Goal: Task Accomplishment & Management: Use online tool/utility

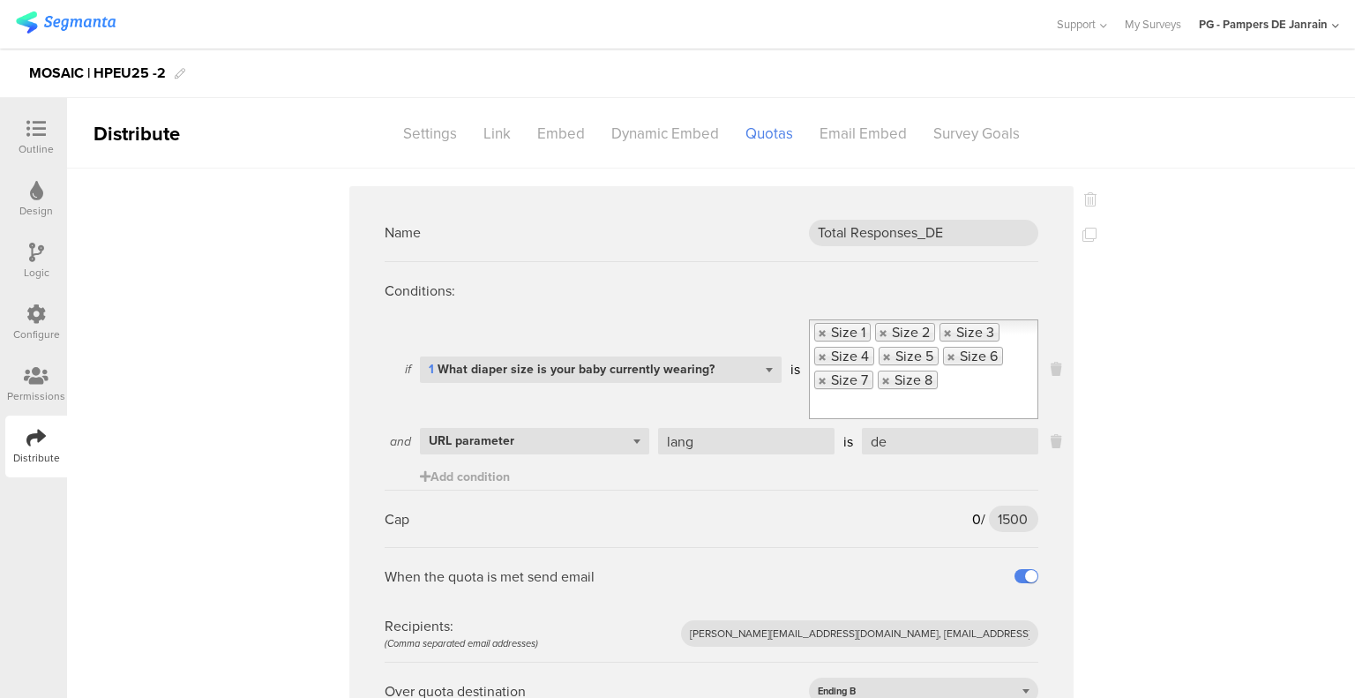
scroll to position [3613, 0]
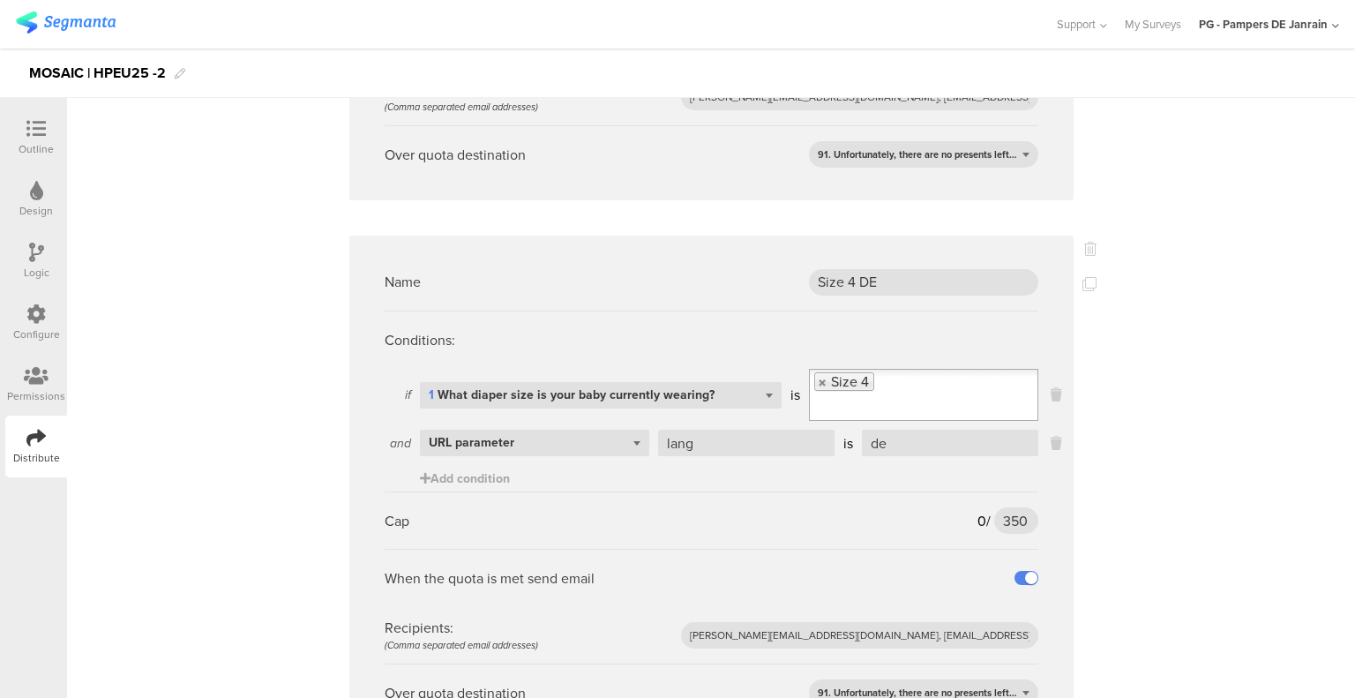
scroll to position [2290, 0]
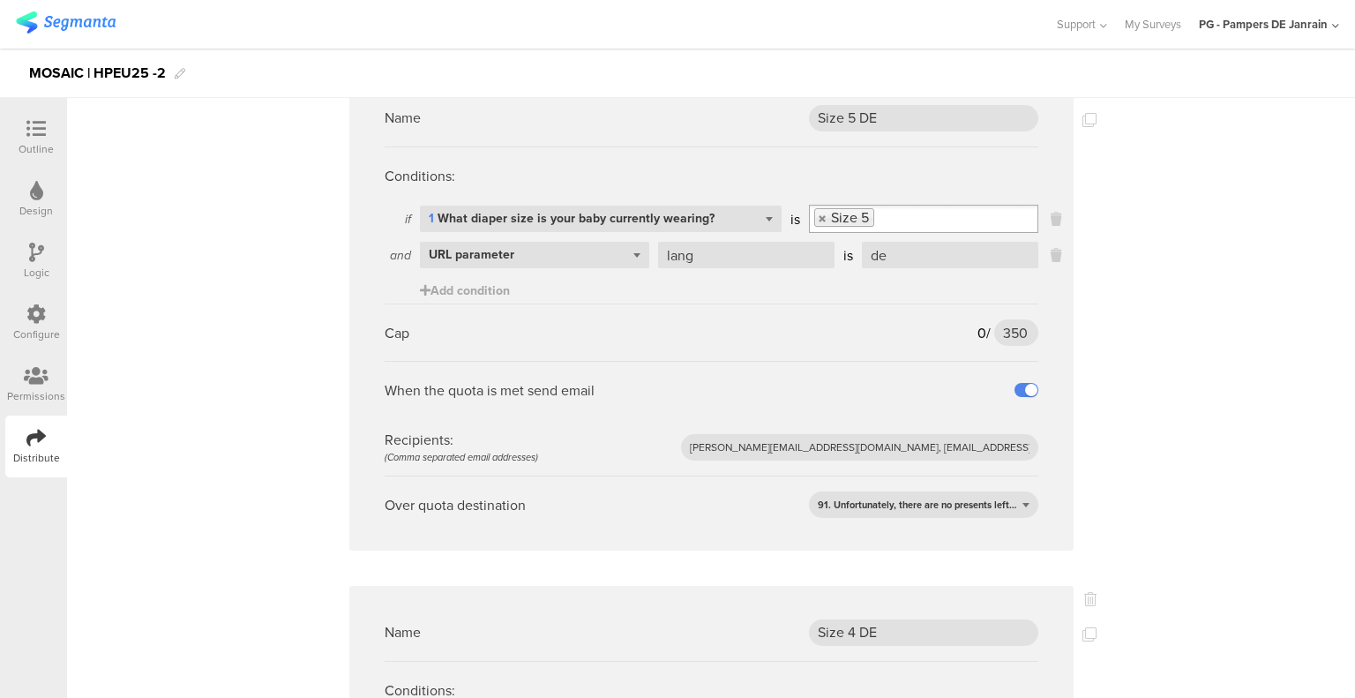
click at [30, 146] on div "Outline" at bounding box center [36, 149] width 35 height 16
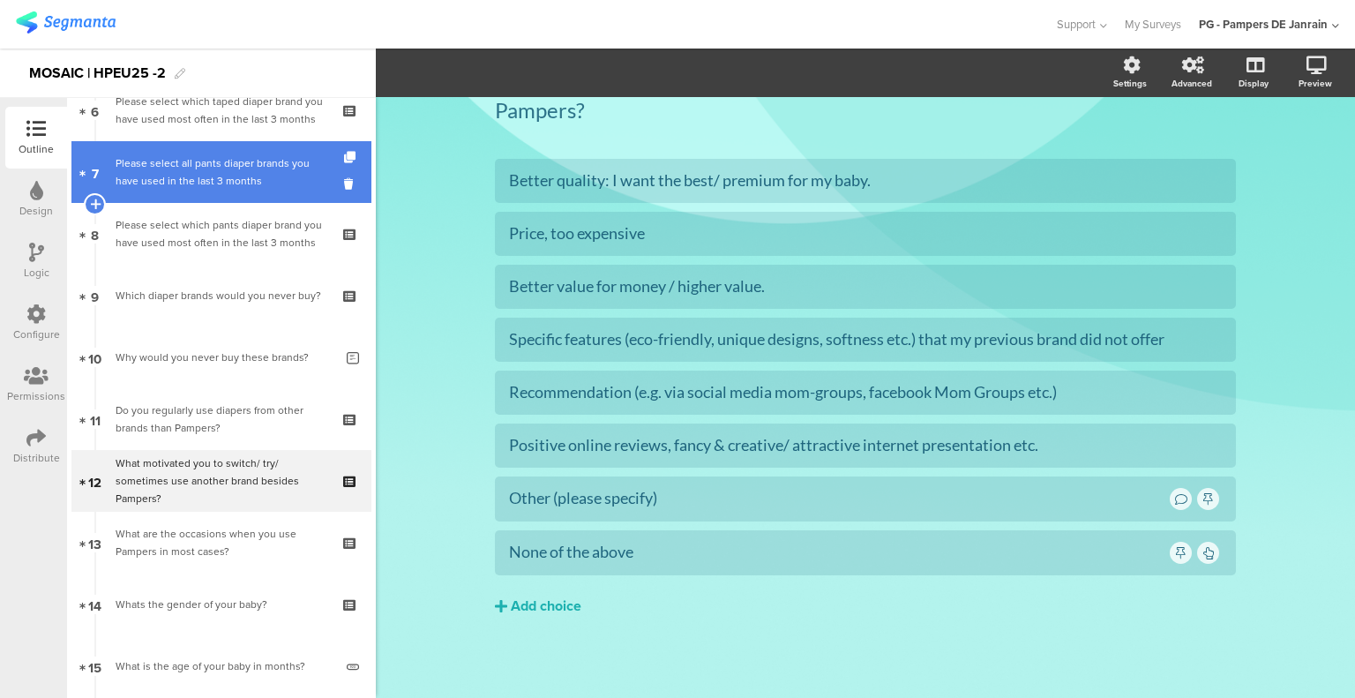
scroll to position [480, 0]
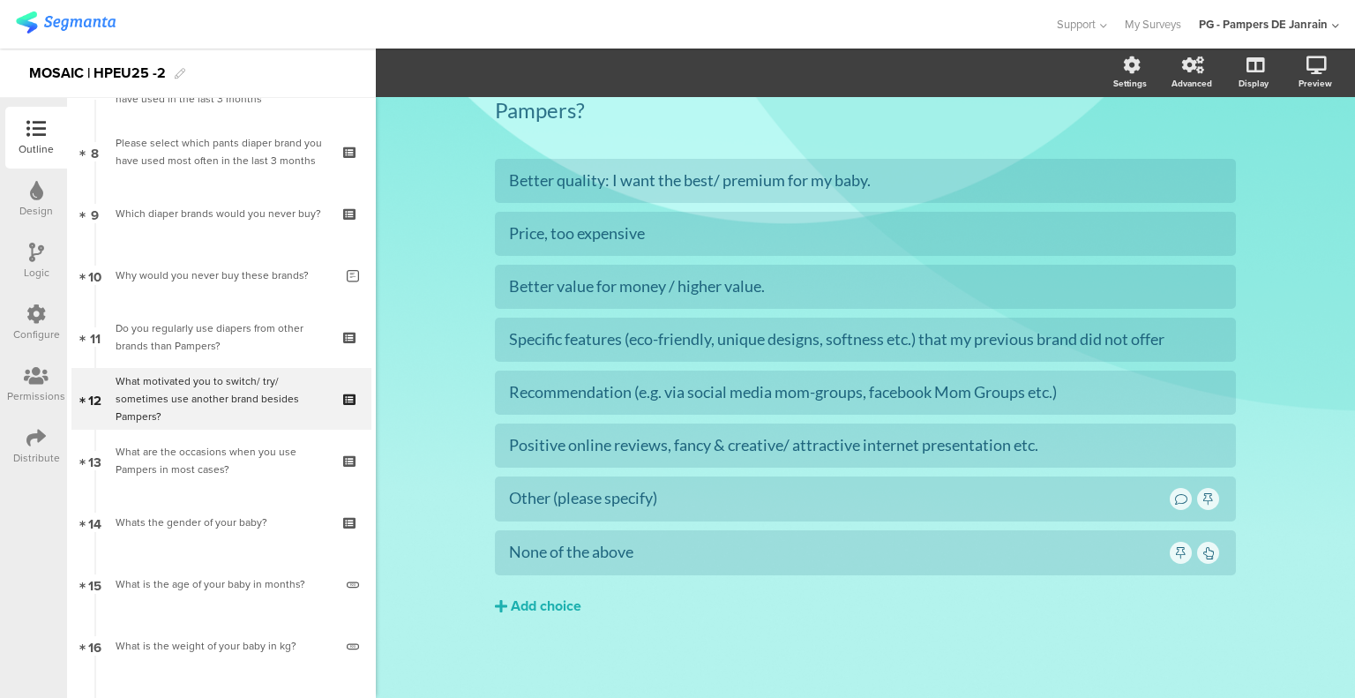
click at [32, 312] on icon at bounding box center [35, 313] width 19 height 19
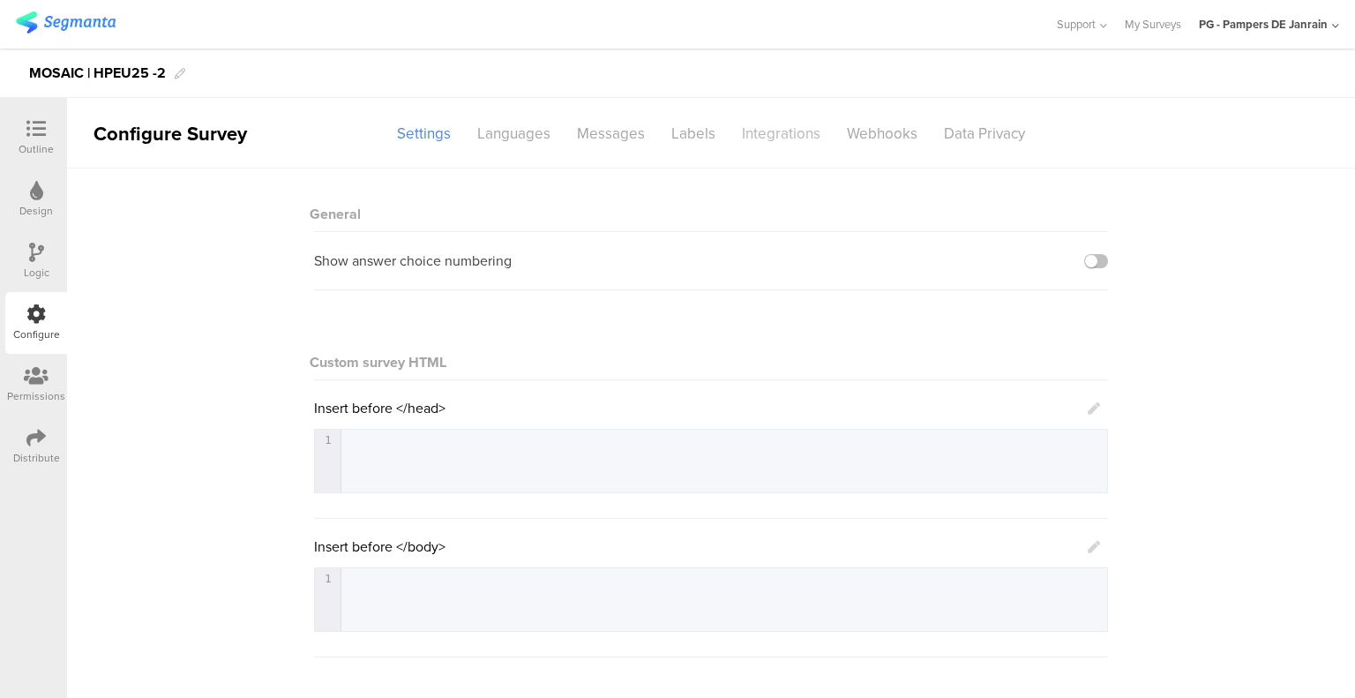
click at [804, 126] on div "Integrations" at bounding box center [780, 133] width 105 height 31
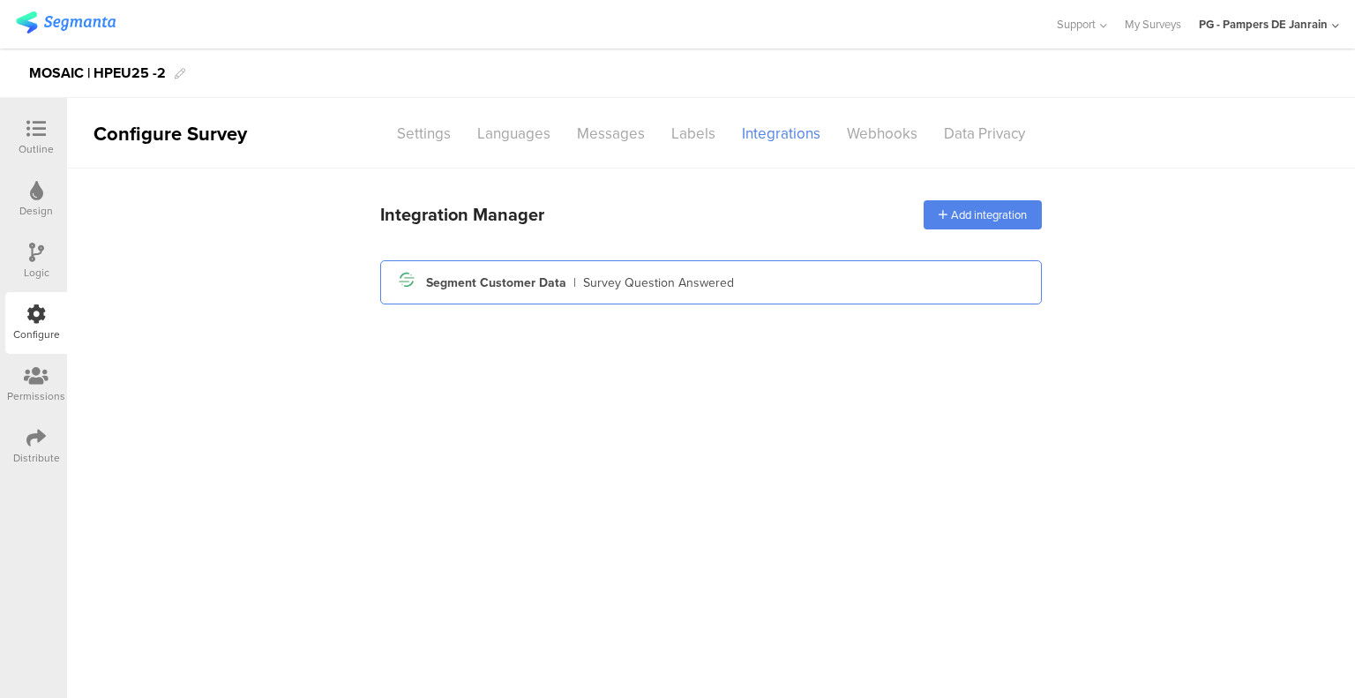
click at [519, 280] on div "Segment Customer Data" at bounding box center [496, 282] width 140 height 19
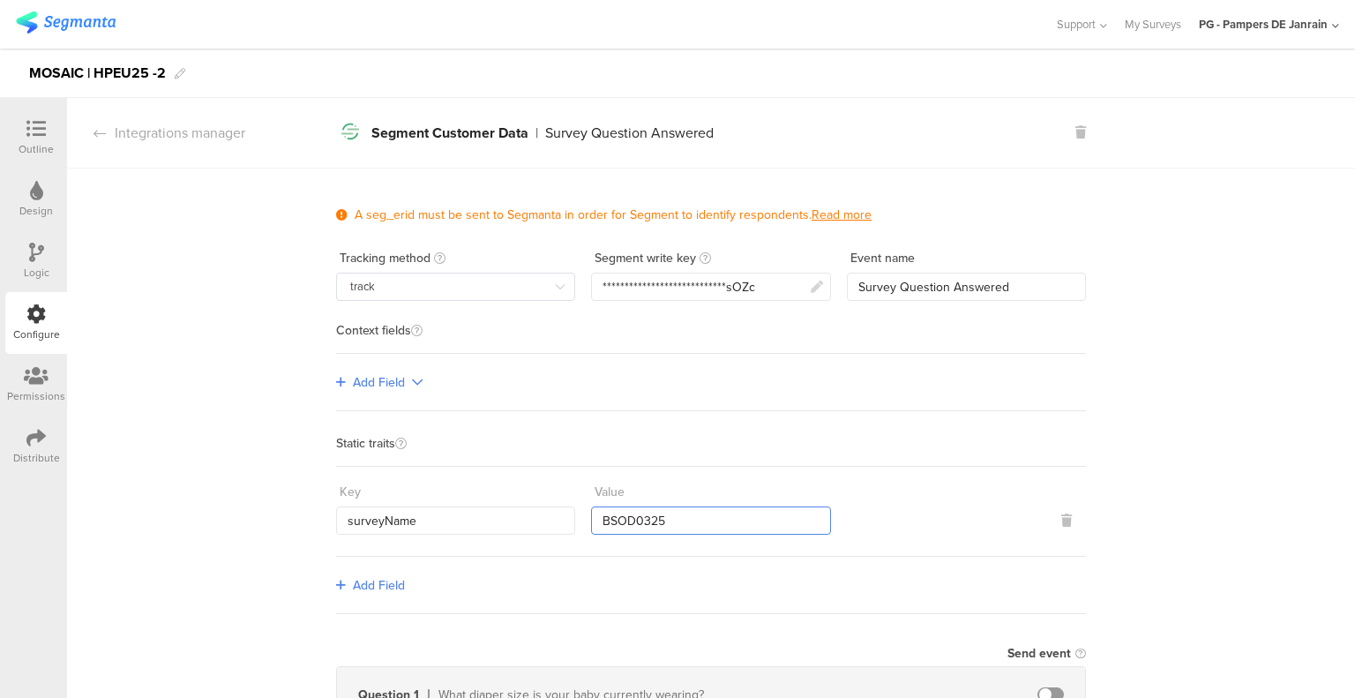
click at [628, 519] on input "BSOD0325" at bounding box center [710, 520] width 239 height 28
click at [631, 516] on input "BSOD0325" at bounding box center [710, 520] width 239 height 28
drag, startPoint x: 631, startPoint y: 518, endPoint x: 534, endPoint y: 517, distance: 97.0
click at [531, 517] on div "Key surveyName Value BSOD0325" at bounding box center [711, 505] width 750 height 57
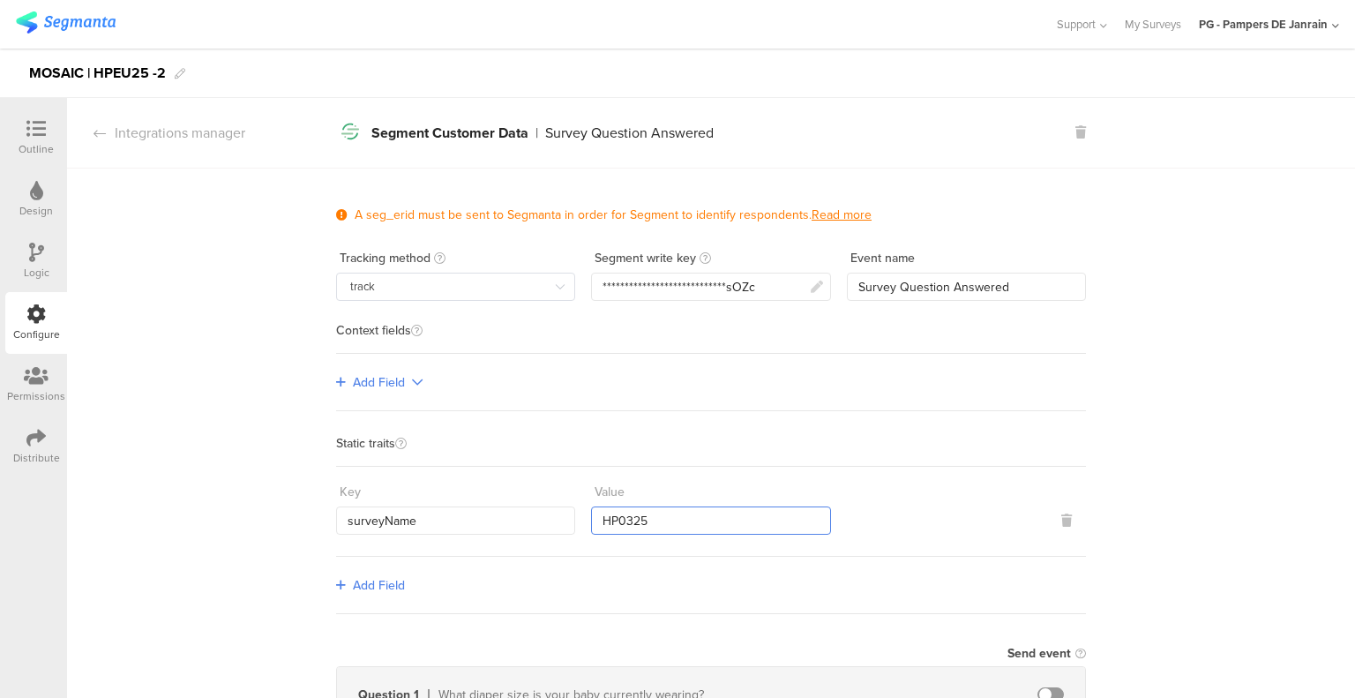
drag, startPoint x: 652, startPoint y: 517, endPoint x: 553, endPoint y: 512, distance: 98.9
click at [537, 514] on div "Key surveyName Value HP0325" at bounding box center [711, 505] width 750 height 57
click at [632, 518] on input "HP0325" at bounding box center [710, 520] width 239 height 28
click at [625, 518] on input "HP0325" at bounding box center [710, 520] width 239 height 28
type input "HPEU25"
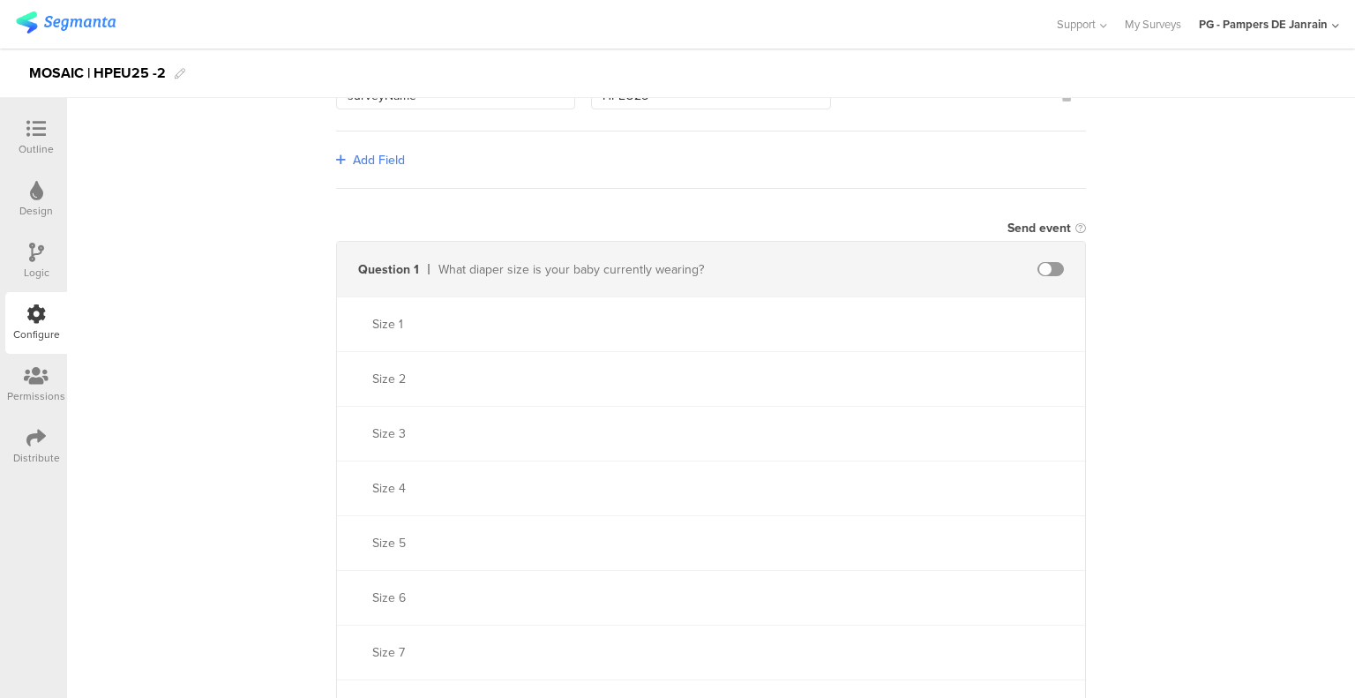
scroll to position [529, 0]
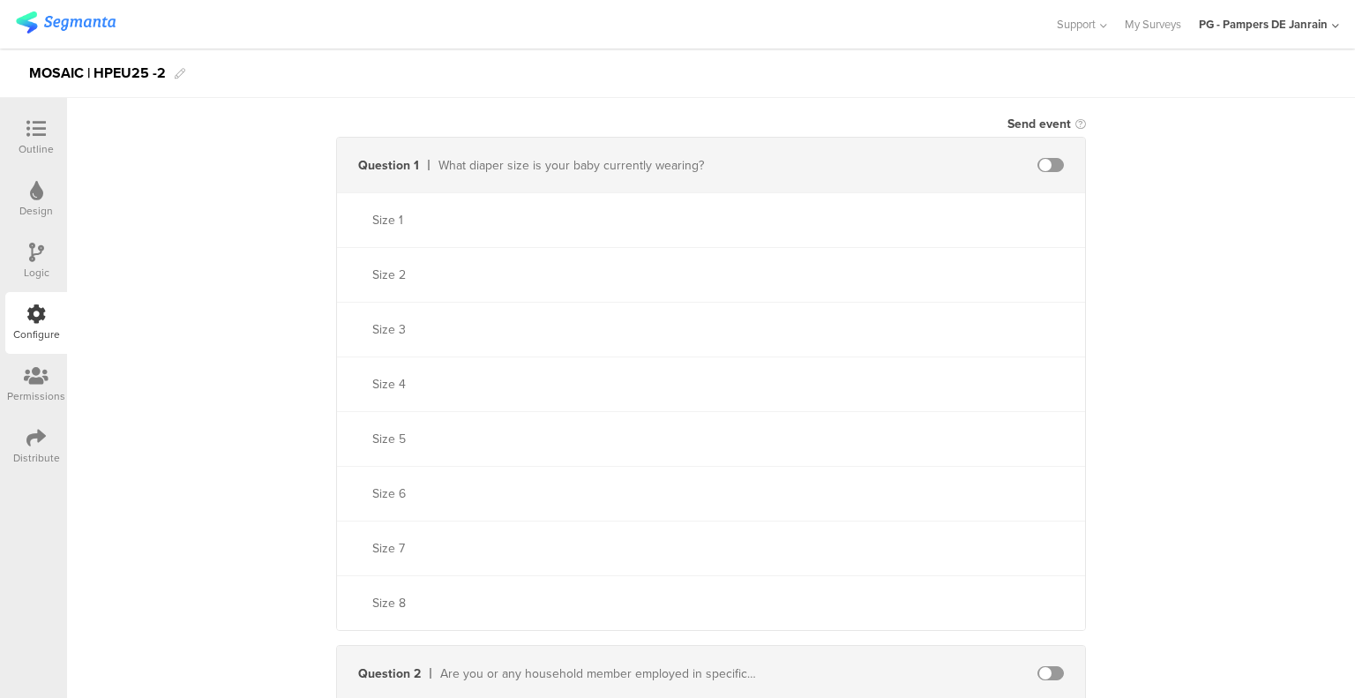
click at [39, 134] on icon at bounding box center [35, 128] width 19 height 19
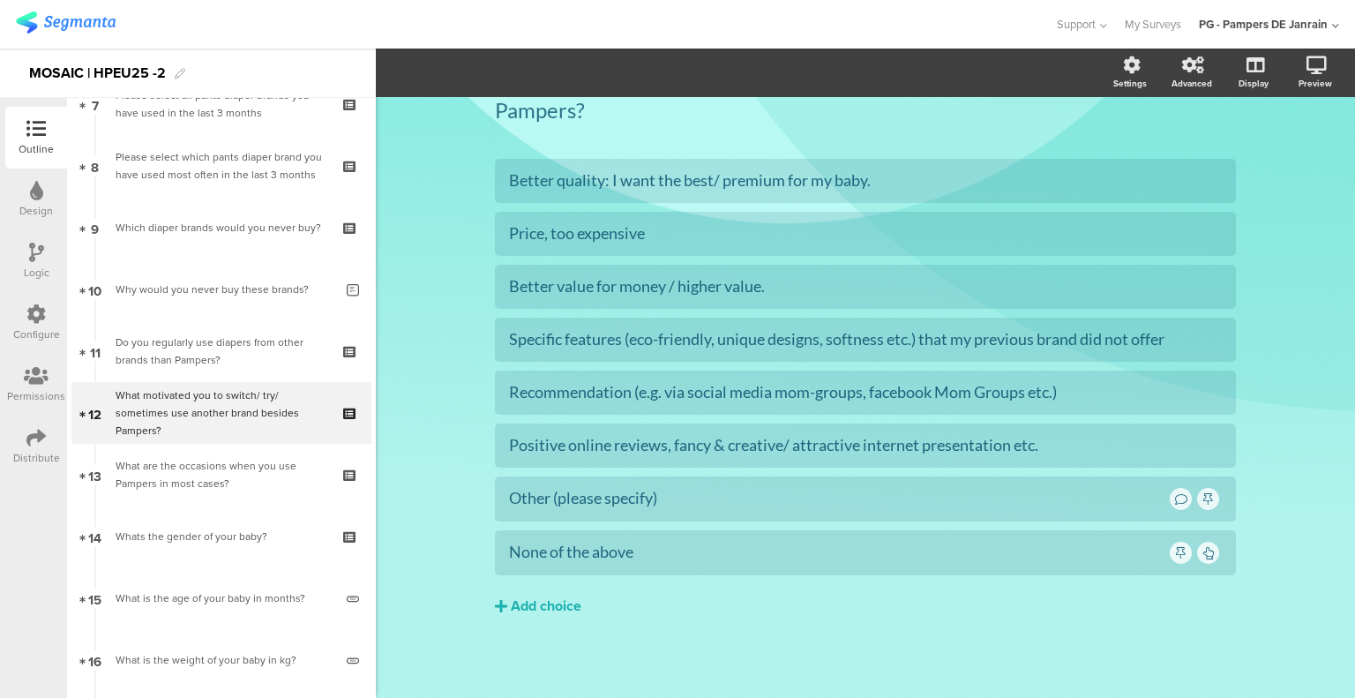
scroll to position [480, 0]
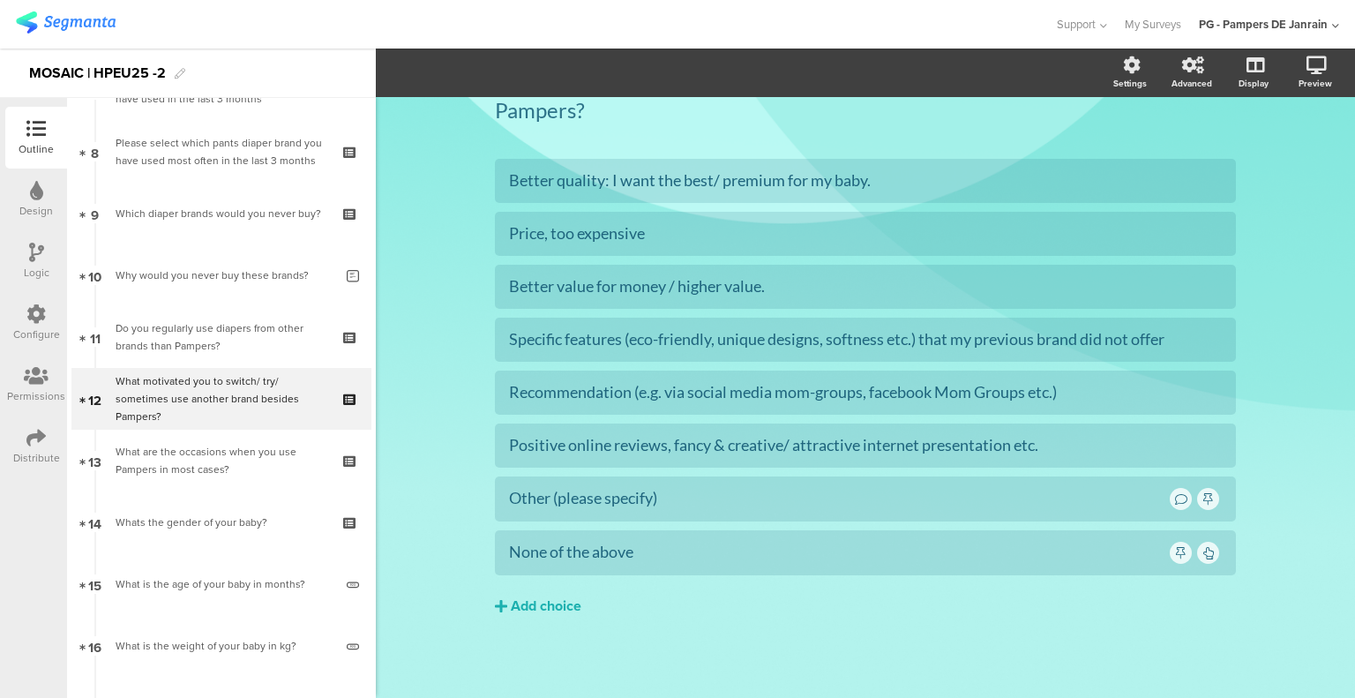
click at [420, 375] on div "Type caption... 13% What motivated you to switch/ try/ sometimes use another br…" at bounding box center [865, 347] width 979 height 704
click at [38, 276] on div "Logic" at bounding box center [37, 273] width 26 height 16
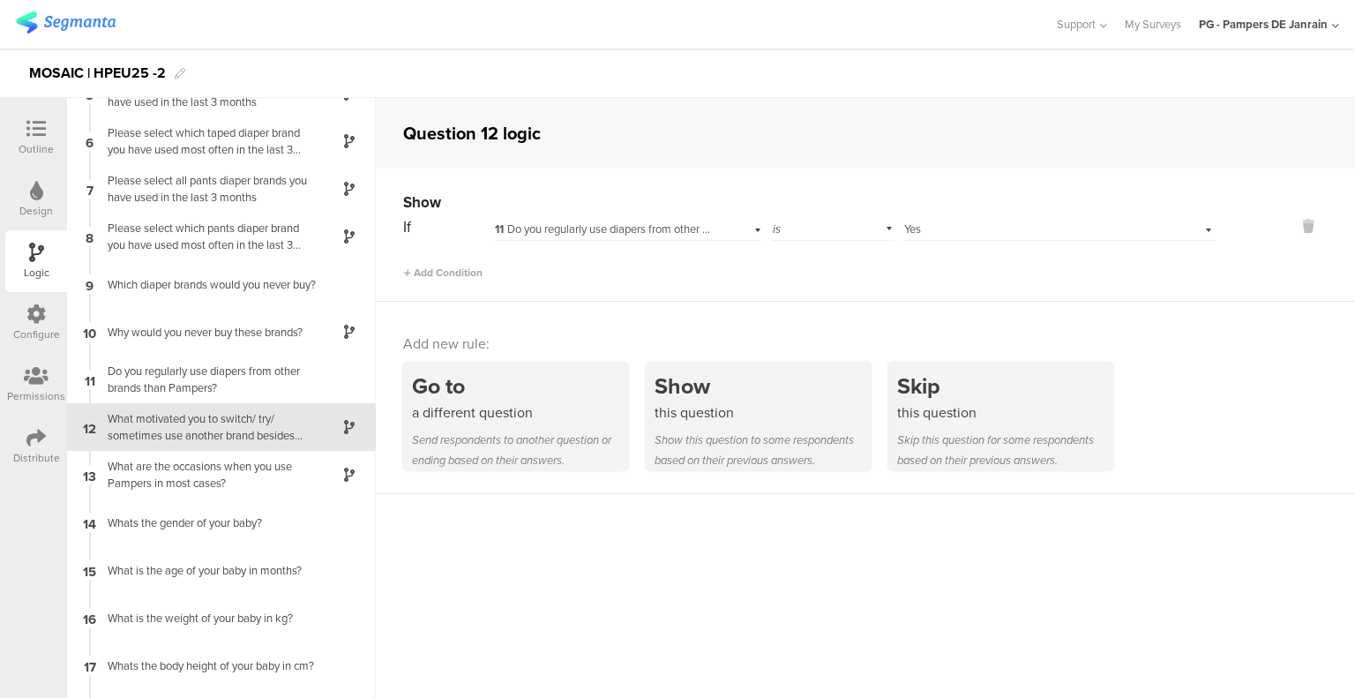
scroll to position [247, 0]
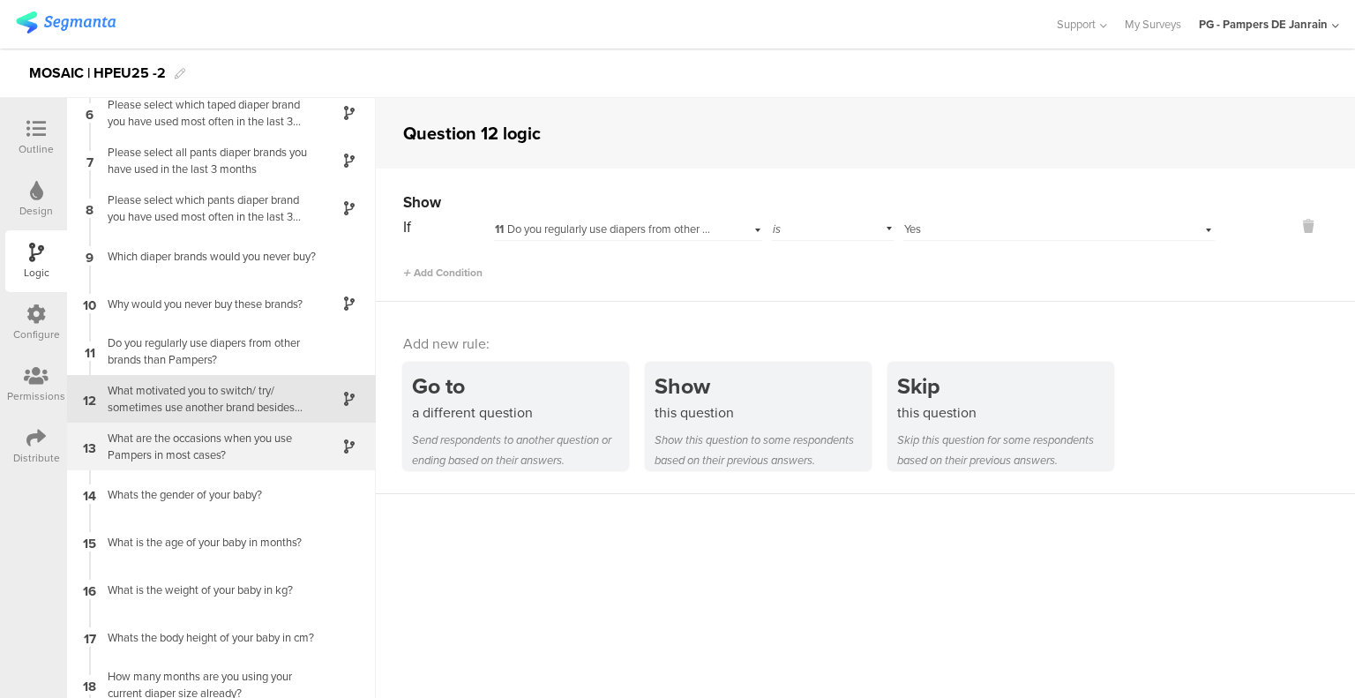
click at [251, 444] on div "What are the occasions when you use Pampers in most cases?" at bounding box center [207, 447] width 220 height 34
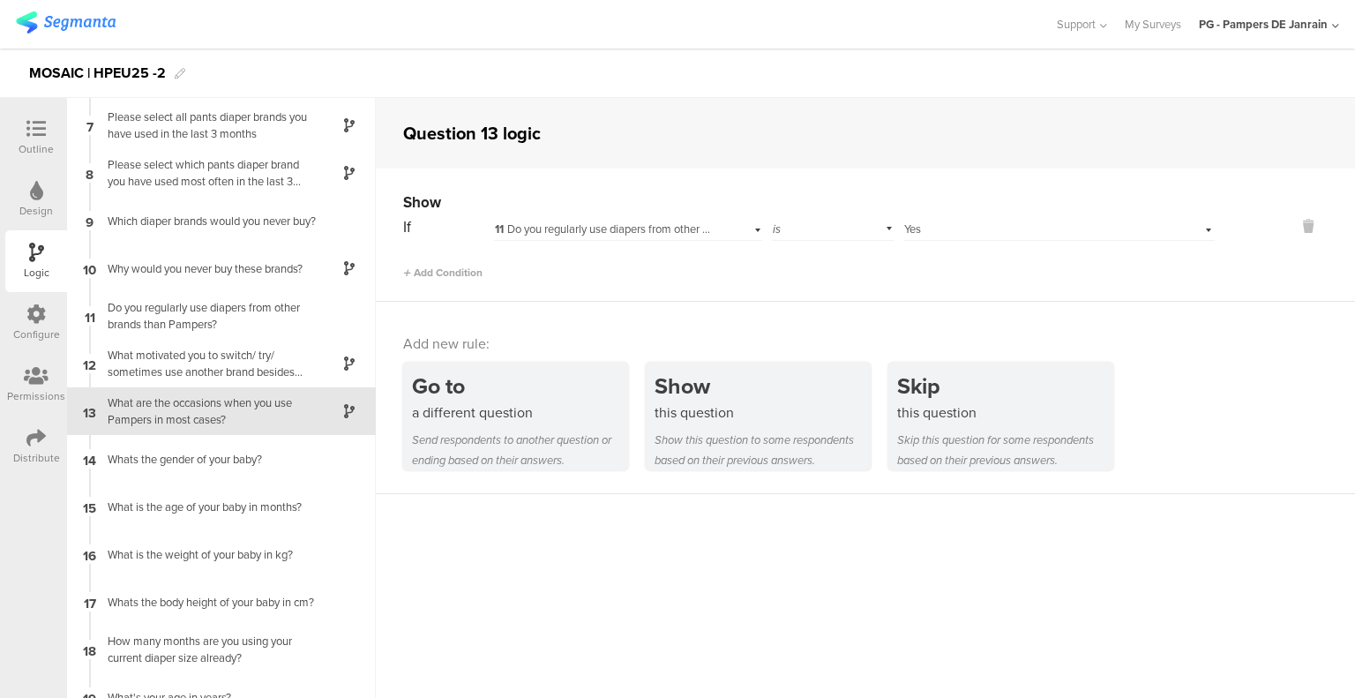
scroll to position [295, 0]
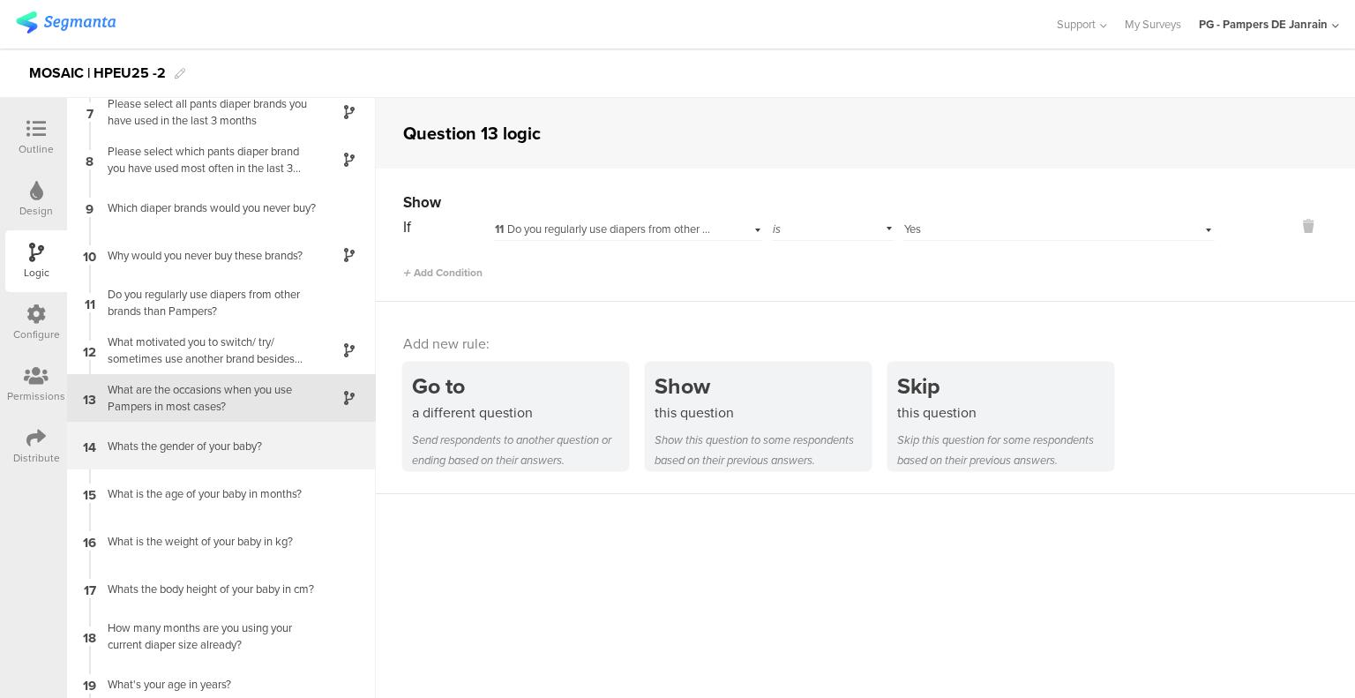
click at [217, 442] on div "Whats the gender of your baby?" at bounding box center [207, 445] width 220 height 17
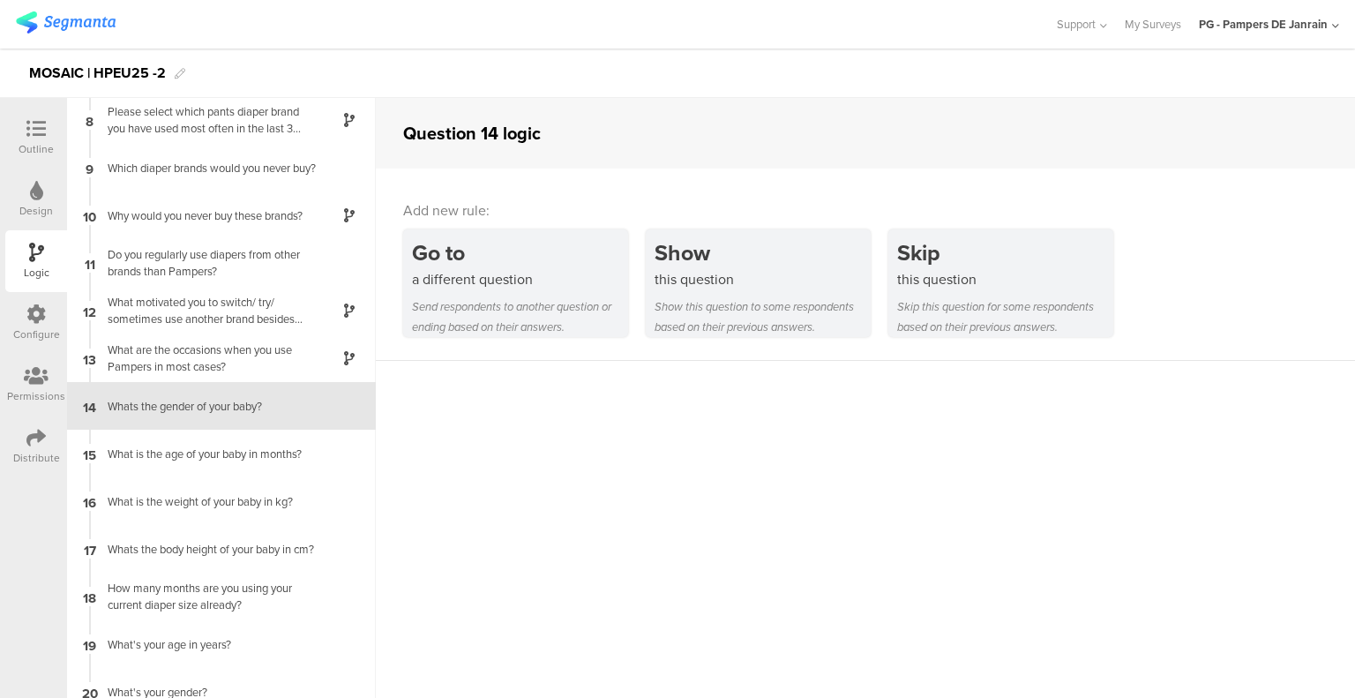
scroll to position [342, 0]
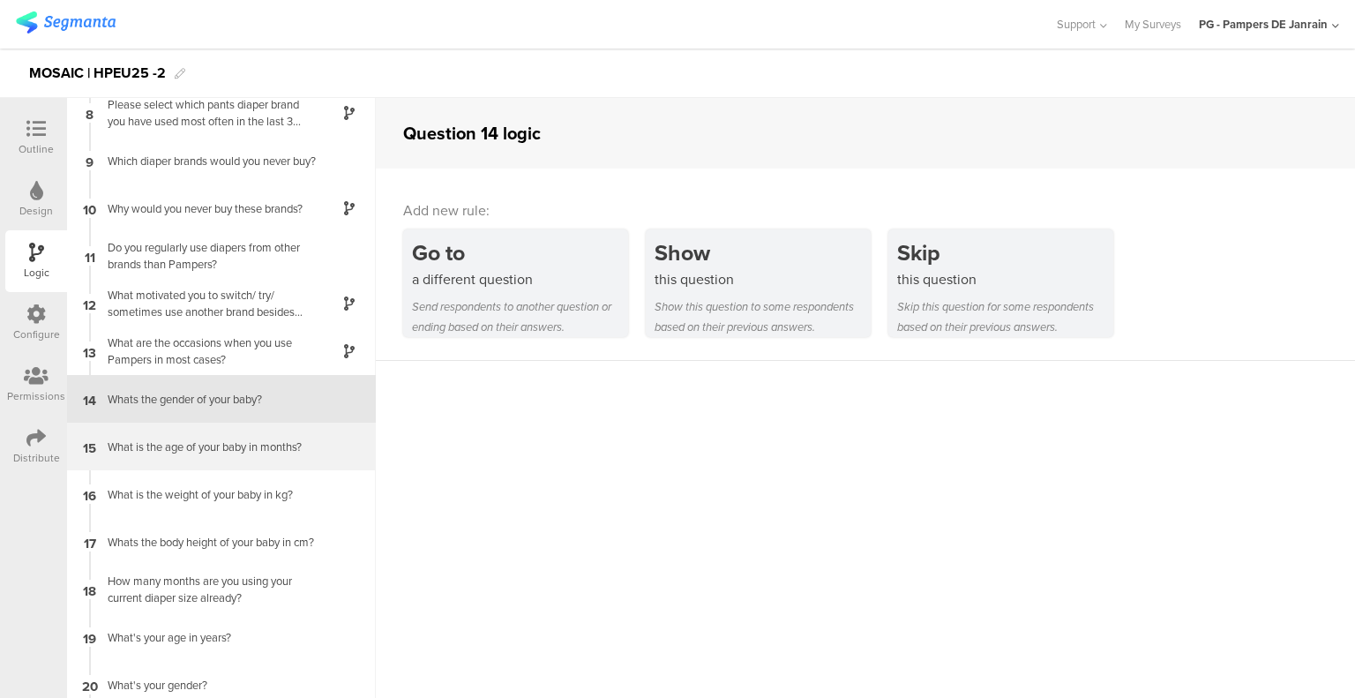
click at [191, 446] on div "What is the age of your baby in months?" at bounding box center [207, 446] width 220 height 17
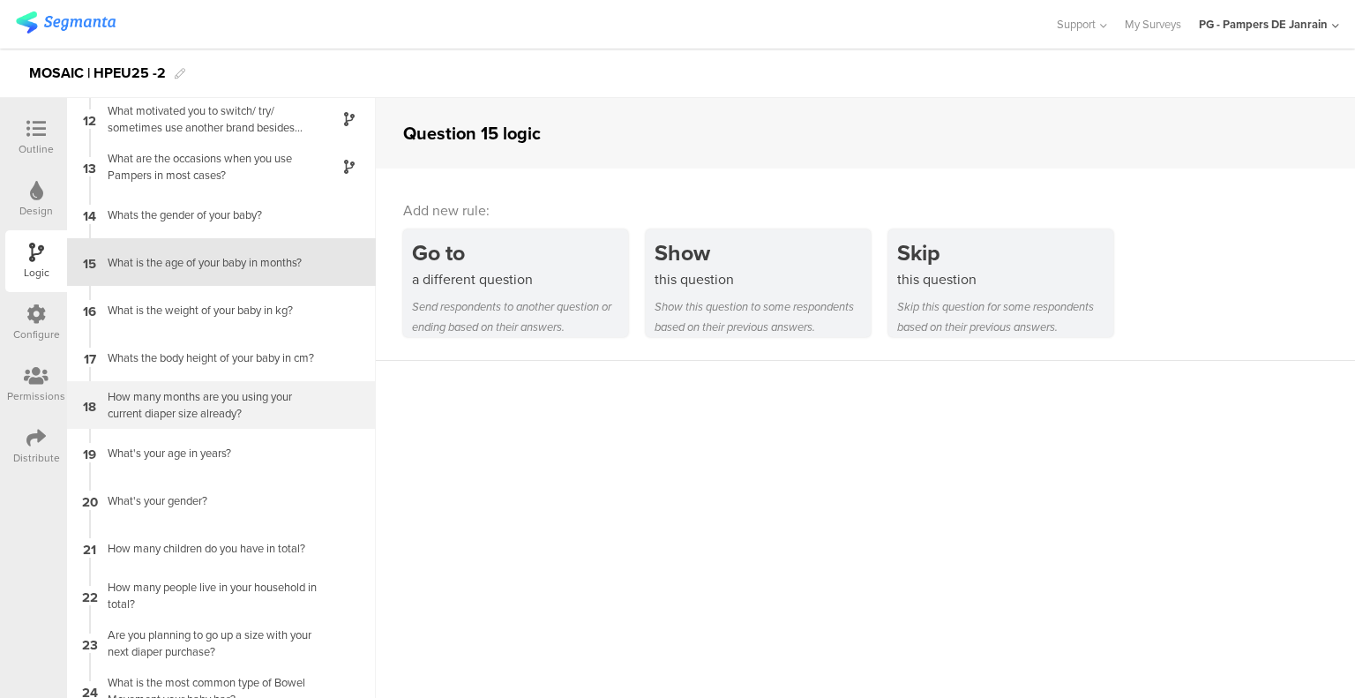
scroll to position [567, 0]
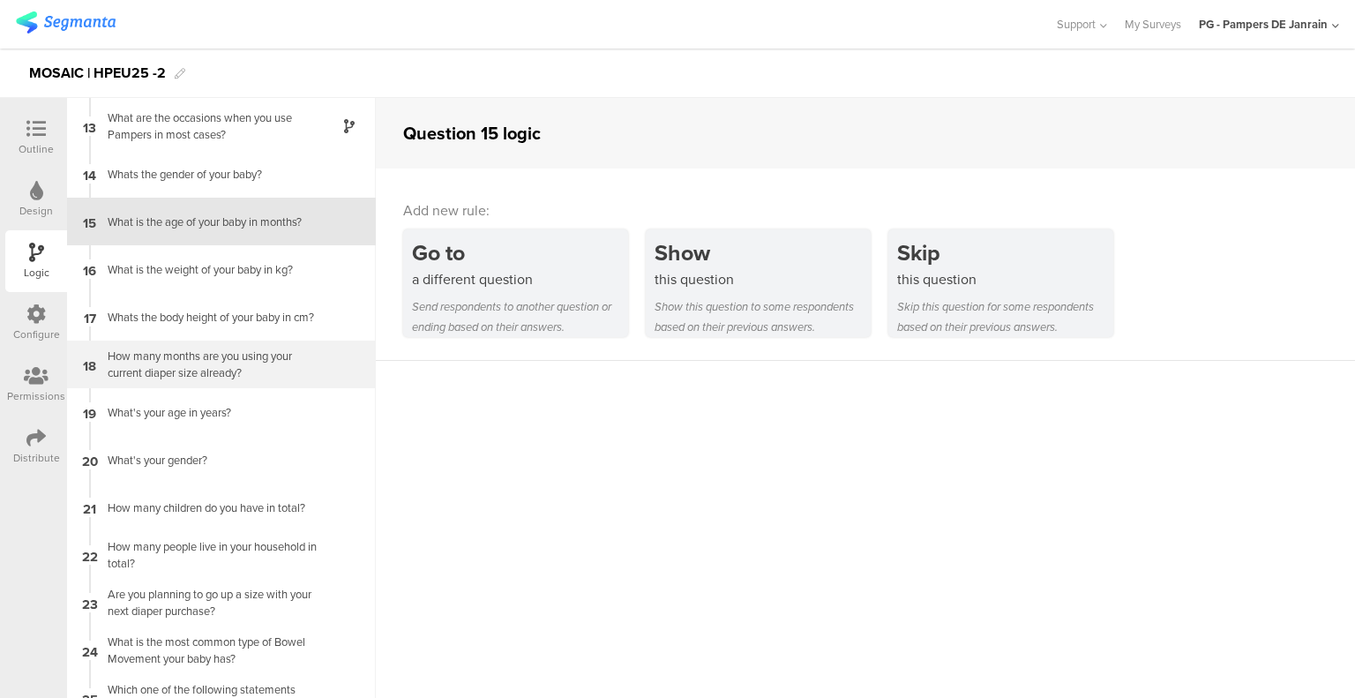
click at [191, 366] on div "How many months are you using your current diaper size already?" at bounding box center [207, 364] width 220 height 34
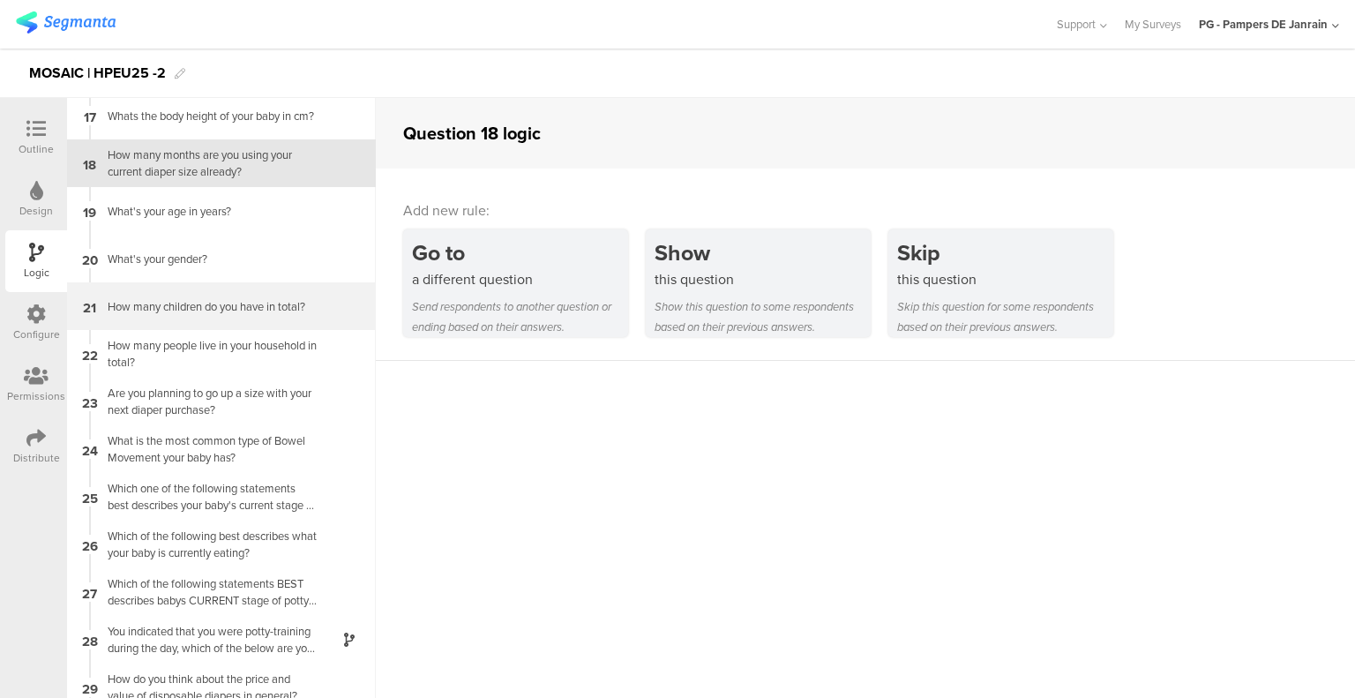
scroll to position [797, 0]
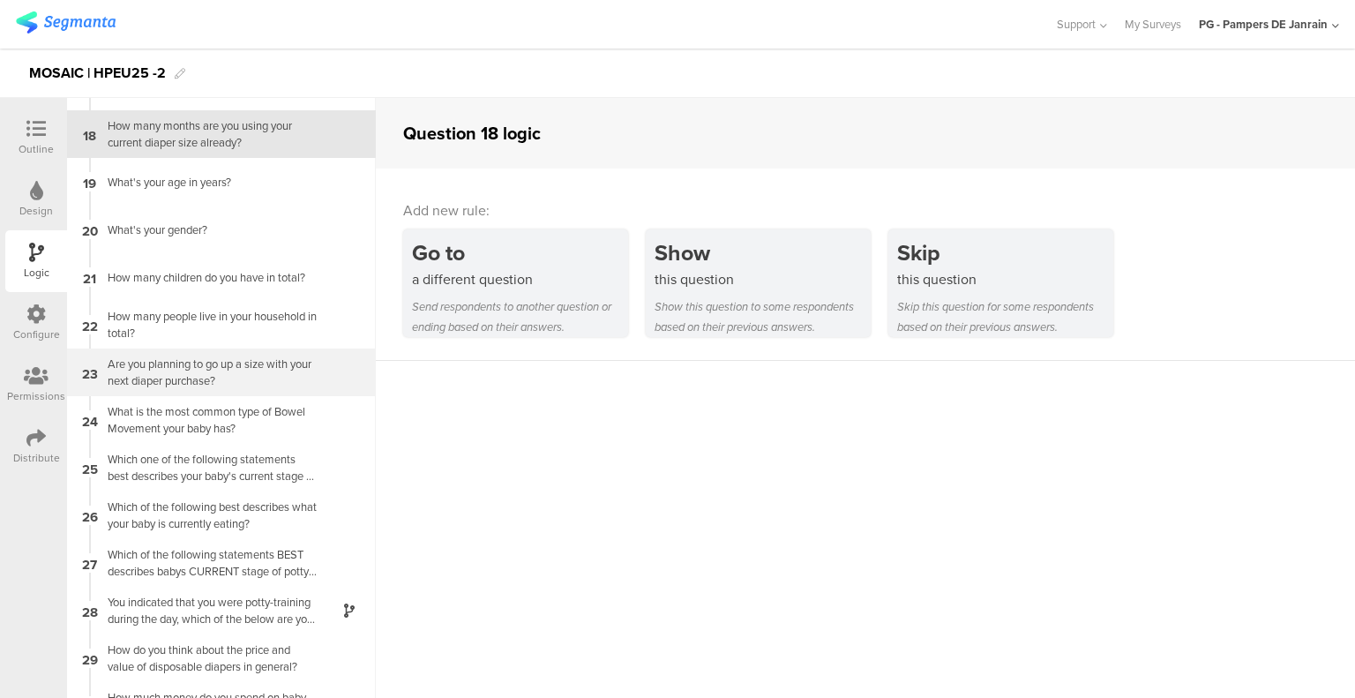
click at [212, 370] on div "Are you planning to go up a size with your next diaper purchase?" at bounding box center [207, 372] width 220 height 34
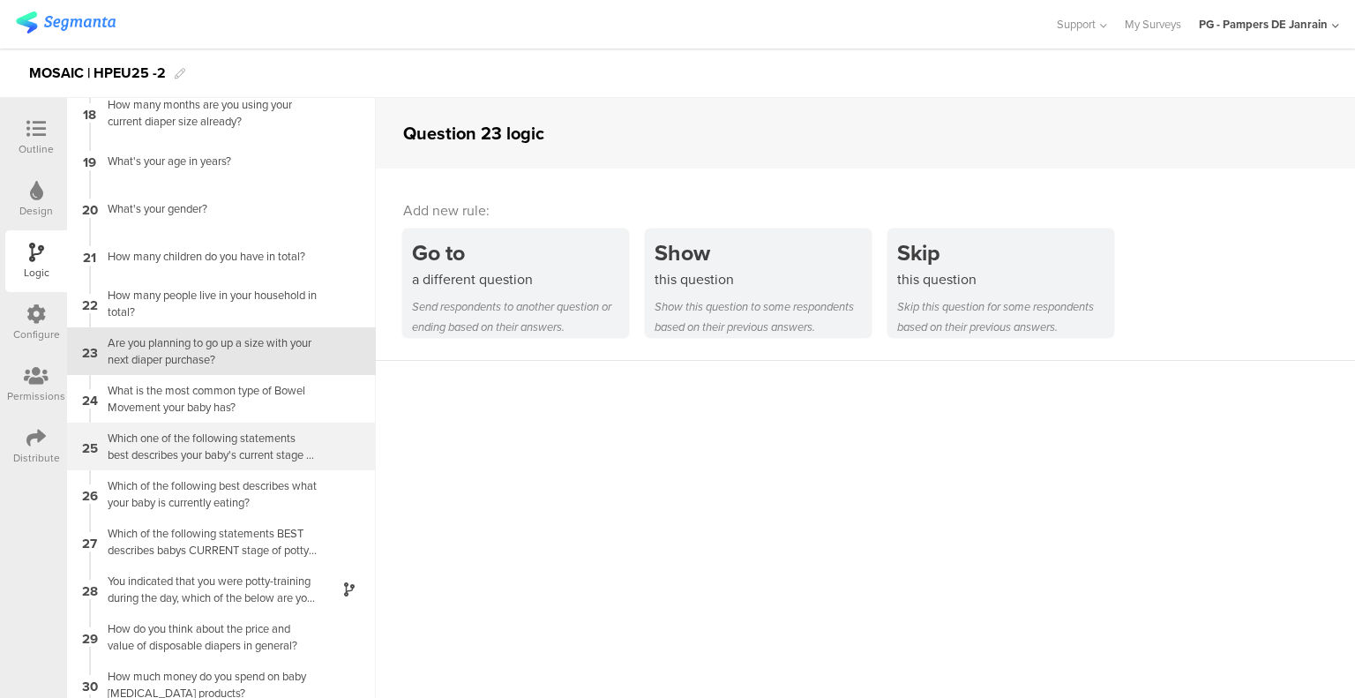
scroll to position [860, 0]
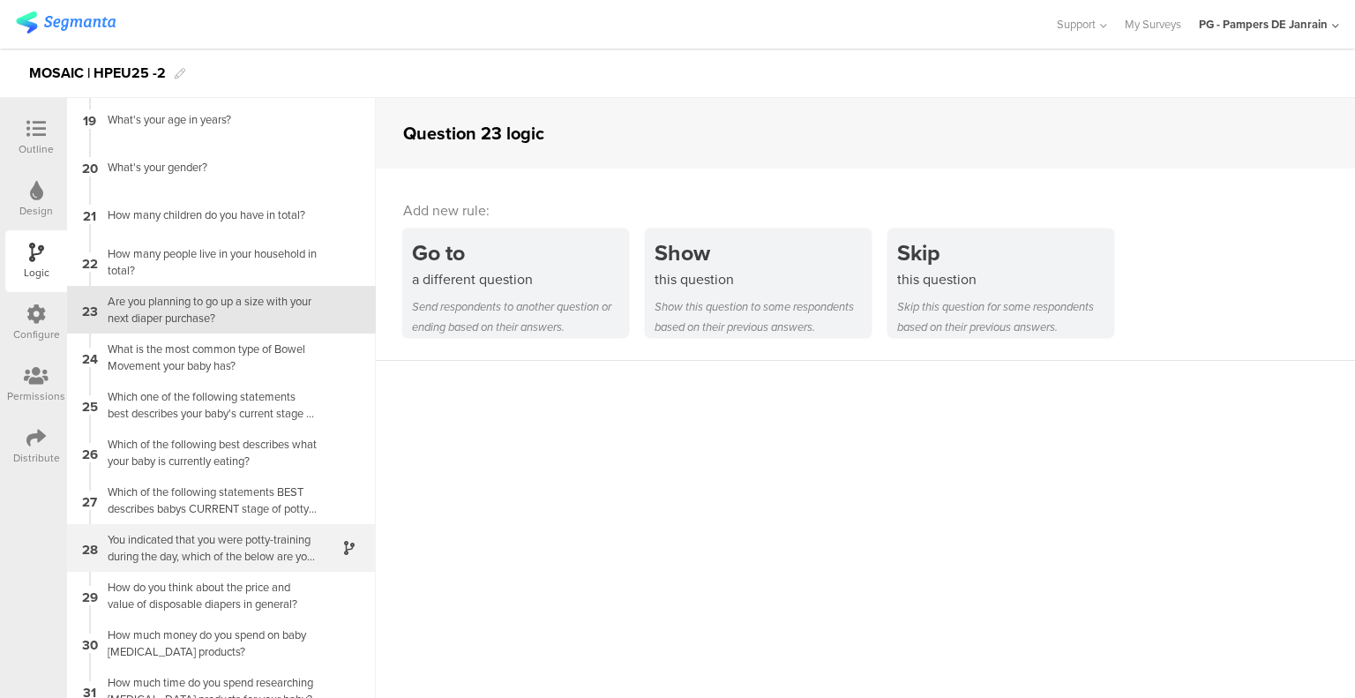
click at [326, 556] on div at bounding box center [339, 548] width 43 height 20
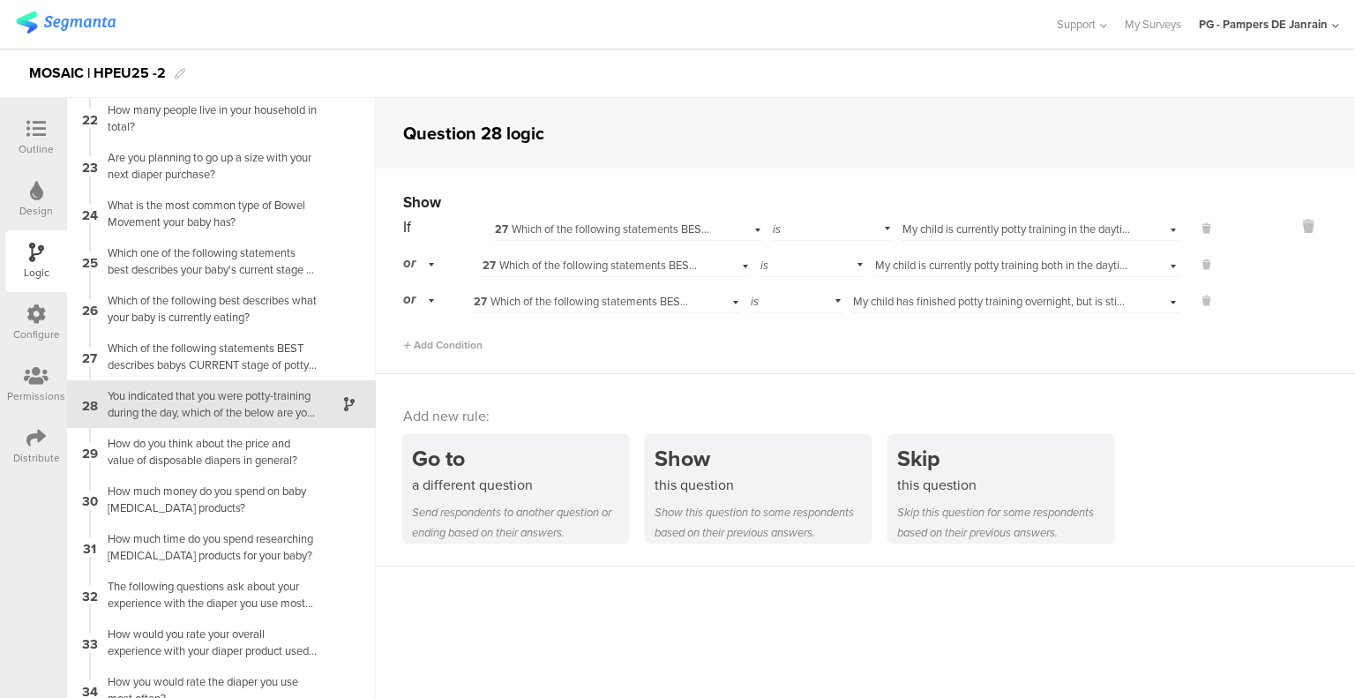
scroll to position [1009, 0]
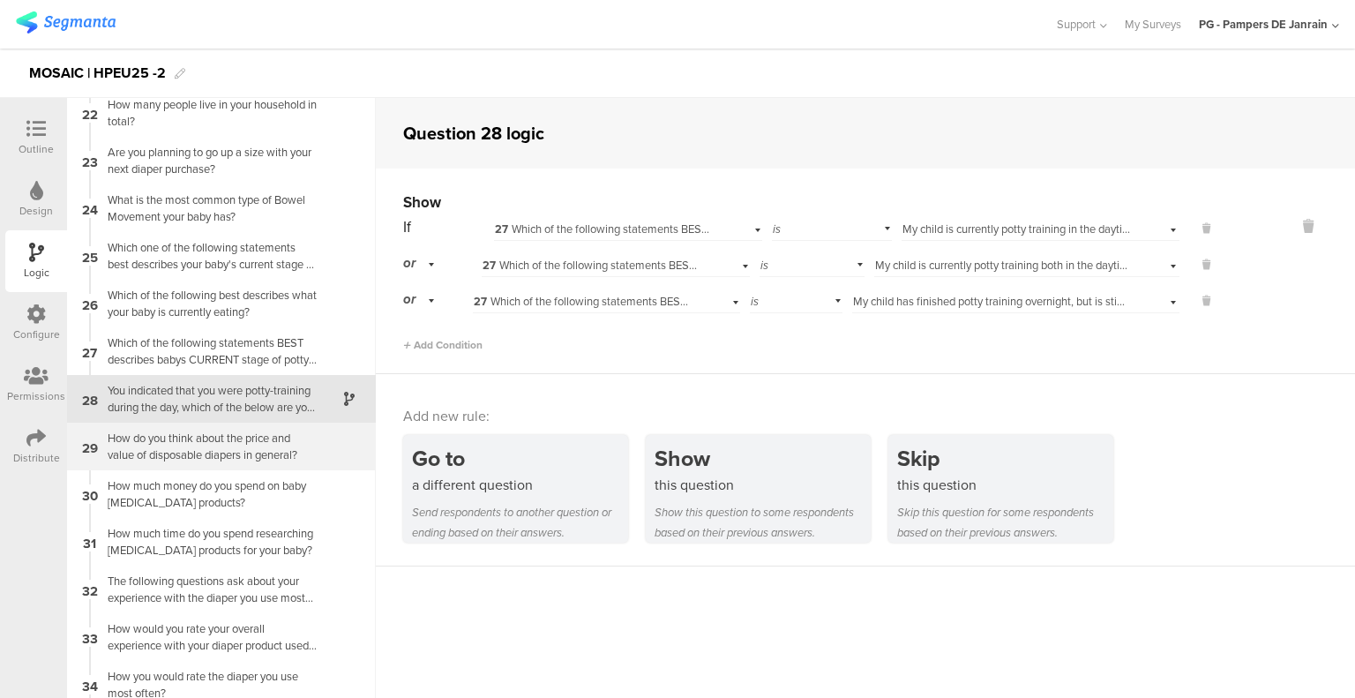
click at [132, 456] on div "How do you think about the price and value of disposable diapers in general?" at bounding box center [207, 447] width 220 height 34
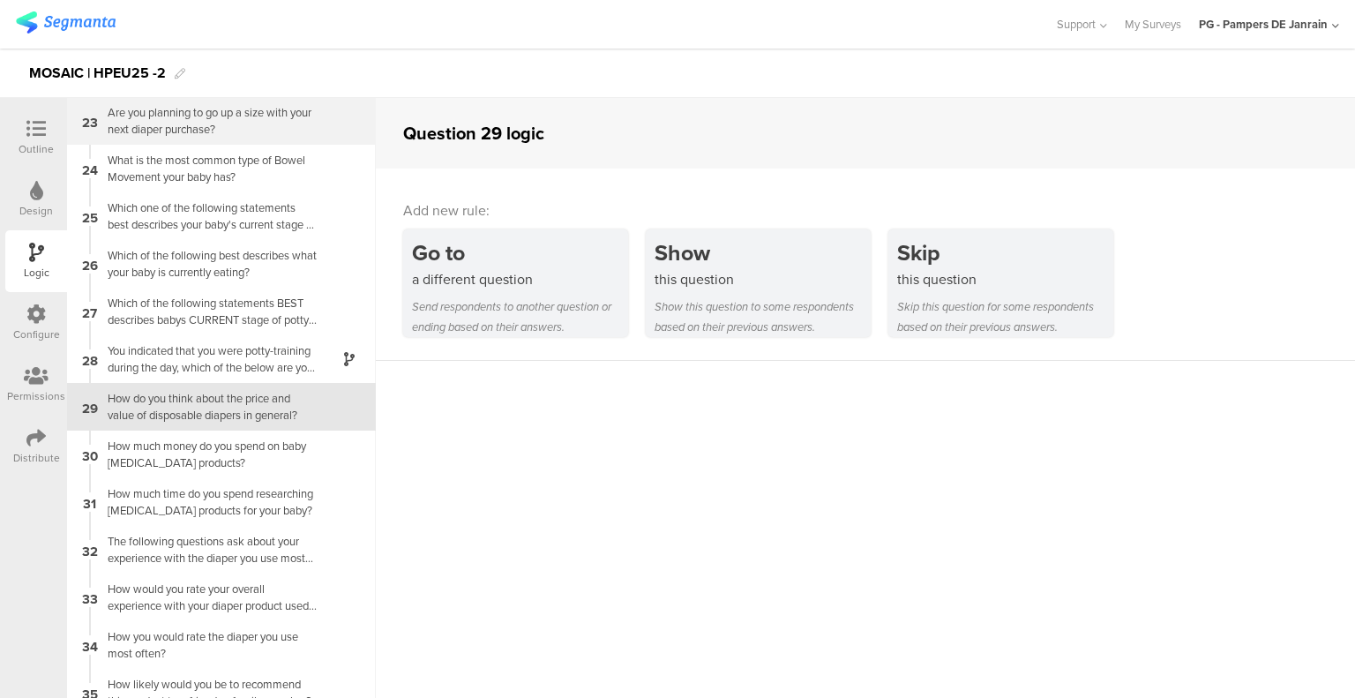
scroll to position [1057, 0]
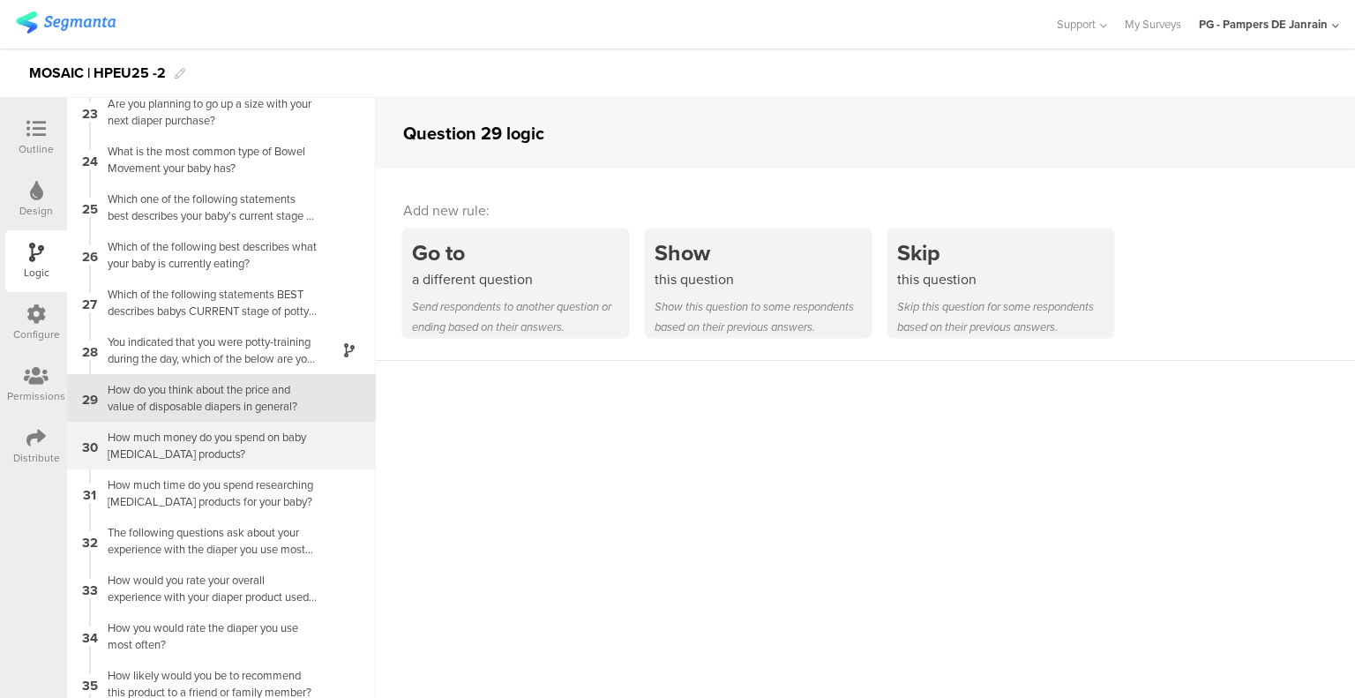
click at [127, 459] on div "How much money do you spend on baby [MEDICAL_DATA] products?" at bounding box center [207, 446] width 220 height 34
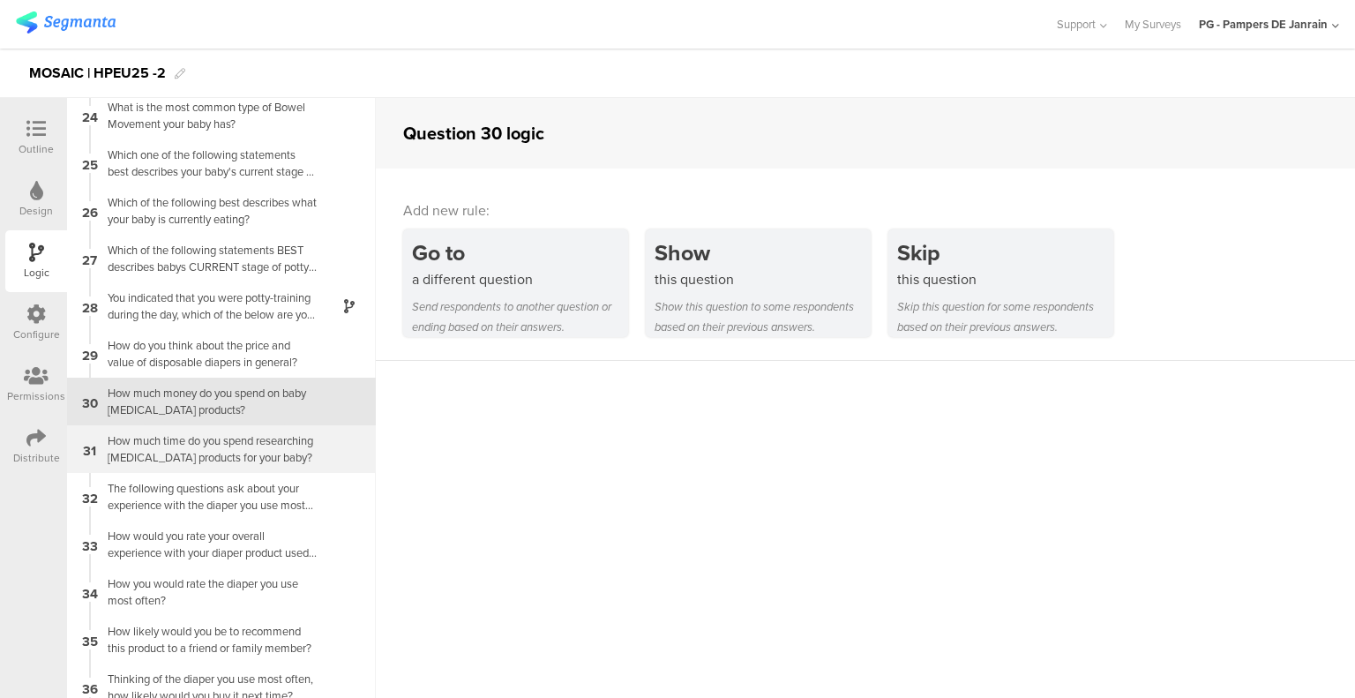
scroll to position [1104, 0]
click at [128, 446] on div "How much time do you spend researching [MEDICAL_DATA] products for your baby?" at bounding box center [207, 447] width 220 height 34
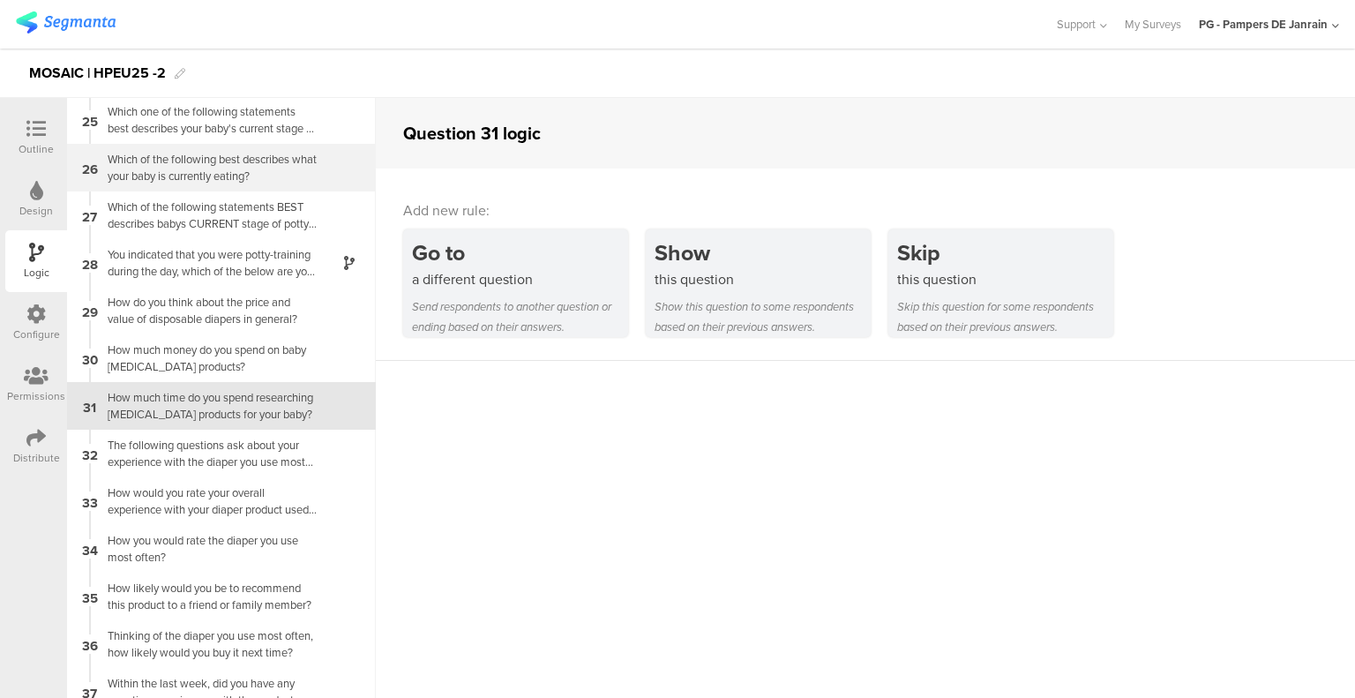
scroll to position [1153, 0]
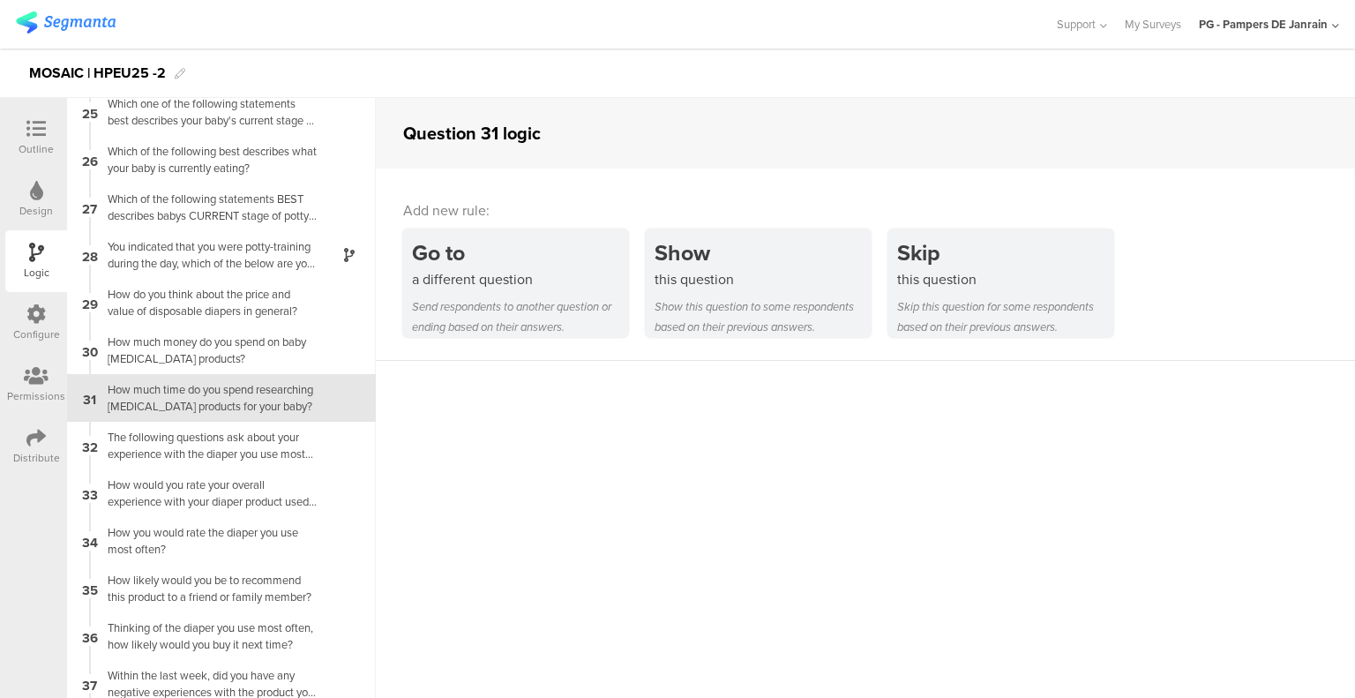
drag, startPoint x: 116, startPoint y: 440, endPoint x: 581, endPoint y: 493, distance: 468.7
click at [581, 493] on sg-question-logic-editor "Question 31 logic Add new rule: Go to a different question Send respondents to …" at bounding box center [865, 398] width 979 height 600
drag, startPoint x: 270, startPoint y: 430, endPoint x: 243, endPoint y: 438, distance: 28.7
click at [243, 438] on div "The following questions ask about your experience with the diaper you use most …" at bounding box center [207, 446] width 220 height 34
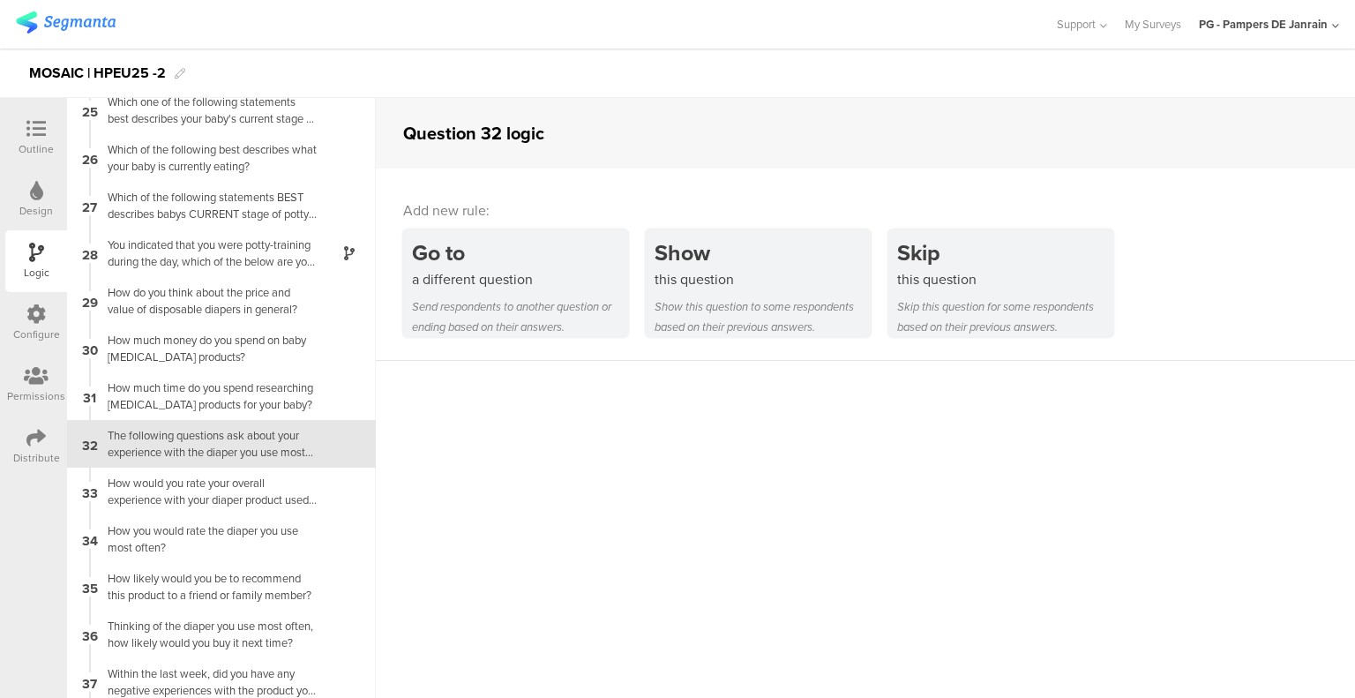
scroll to position [1199, 0]
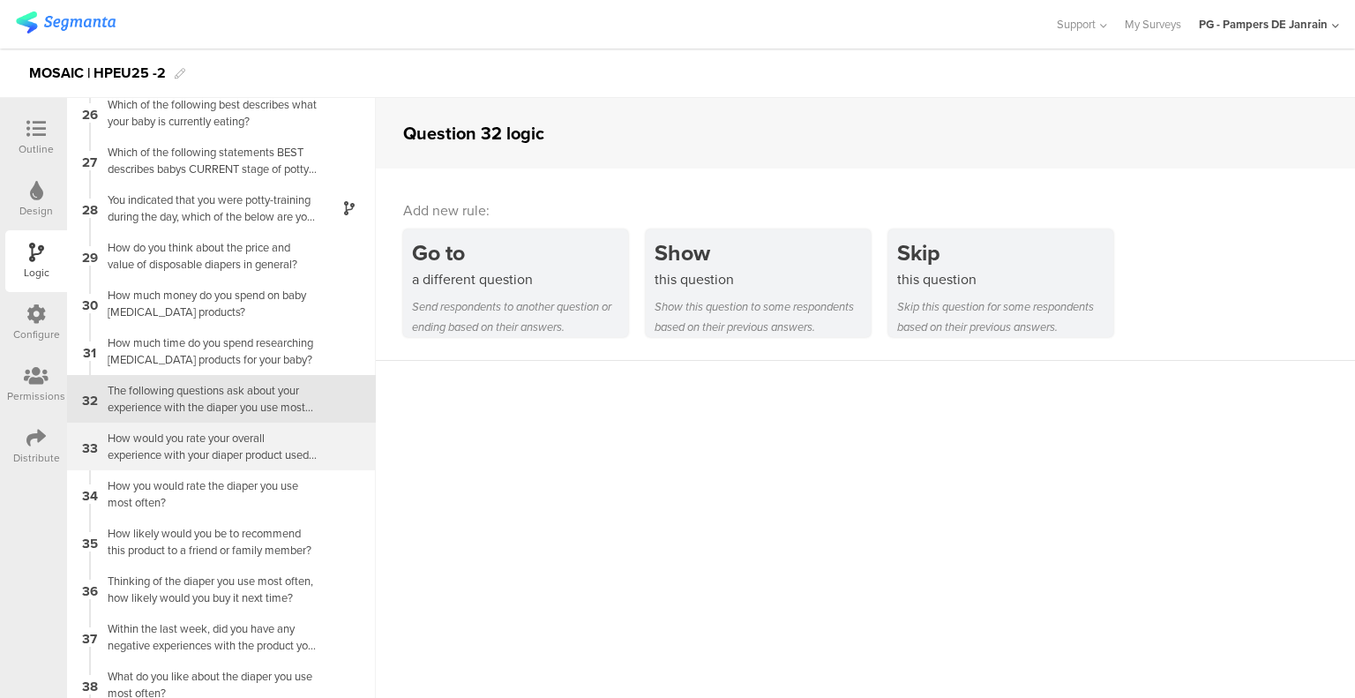
drag, startPoint x: 236, startPoint y: 432, endPoint x: 213, endPoint y: 431, distance: 23.8
click at [213, 431] on div "How would you rate your overall experience with your diaper product used most o…" at bounding box center [207, 447] width 220 height 34
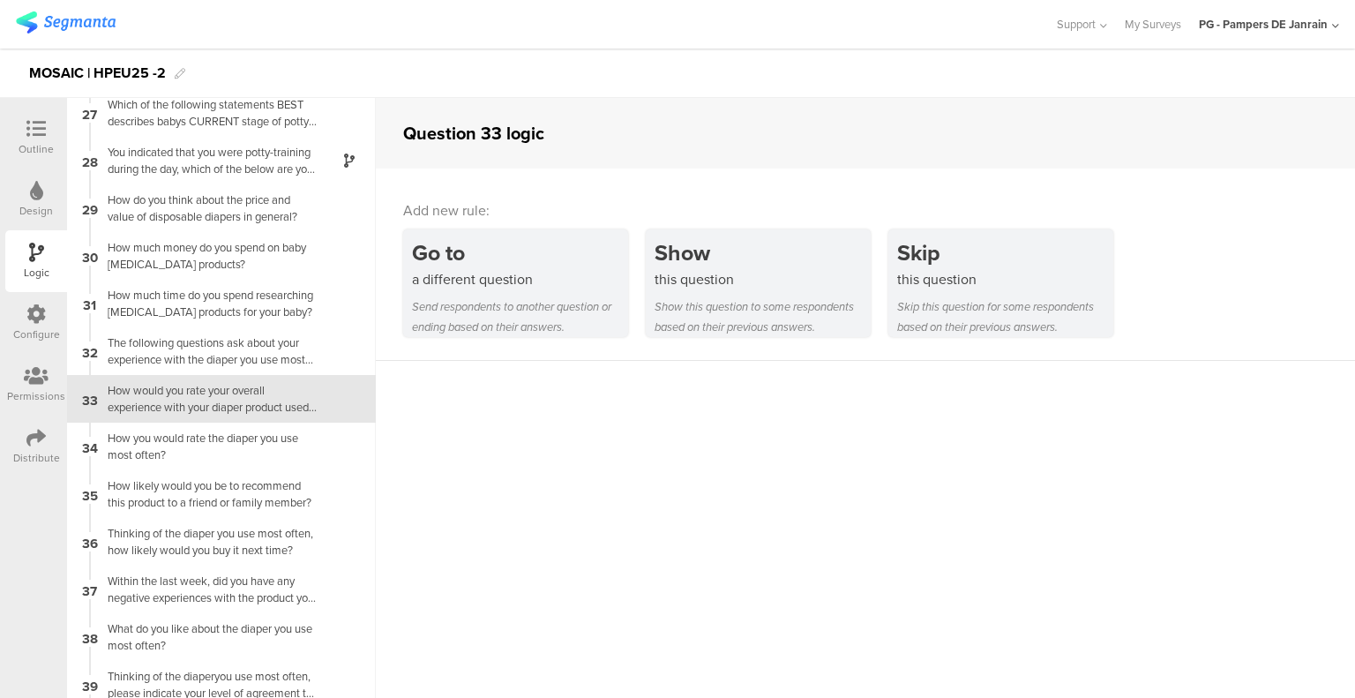
scroll to position [1248, 0]
click at [231, 436] on div "How you would rate the diaper you use most often?" at bounding box center [207, 446] width 220 height 34
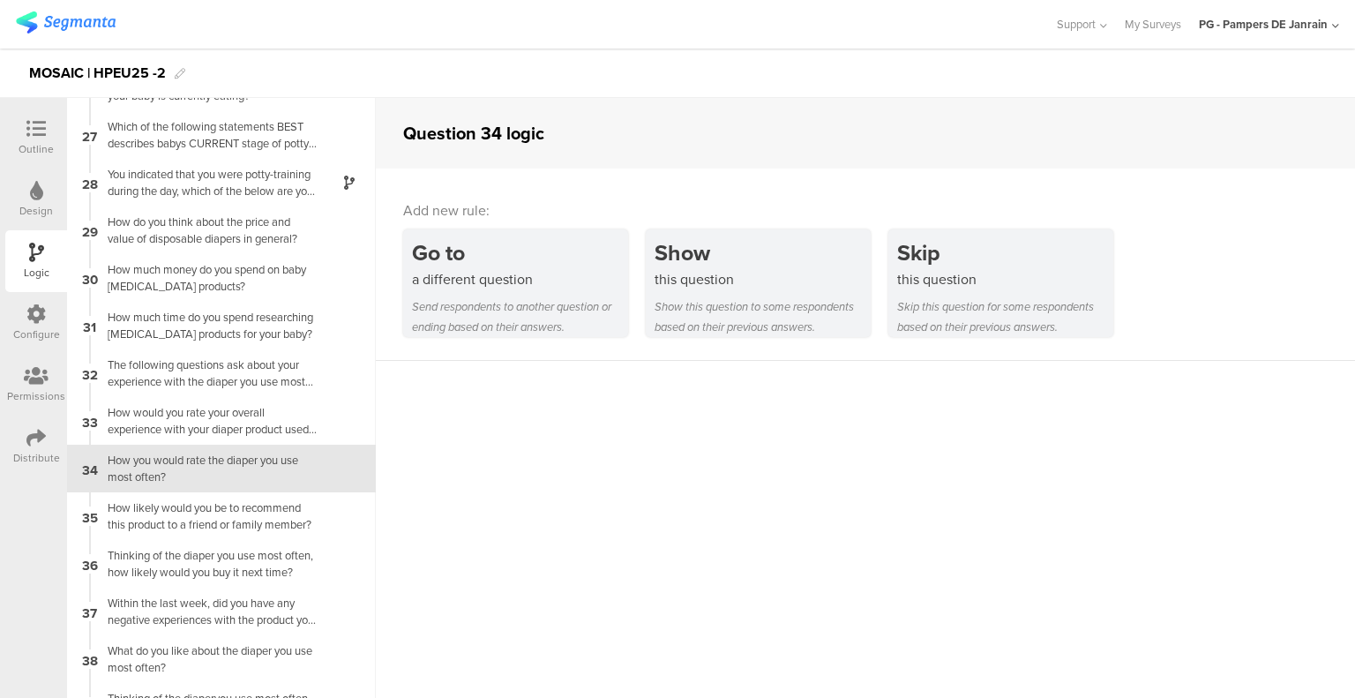
scroll to position [1295, 0]
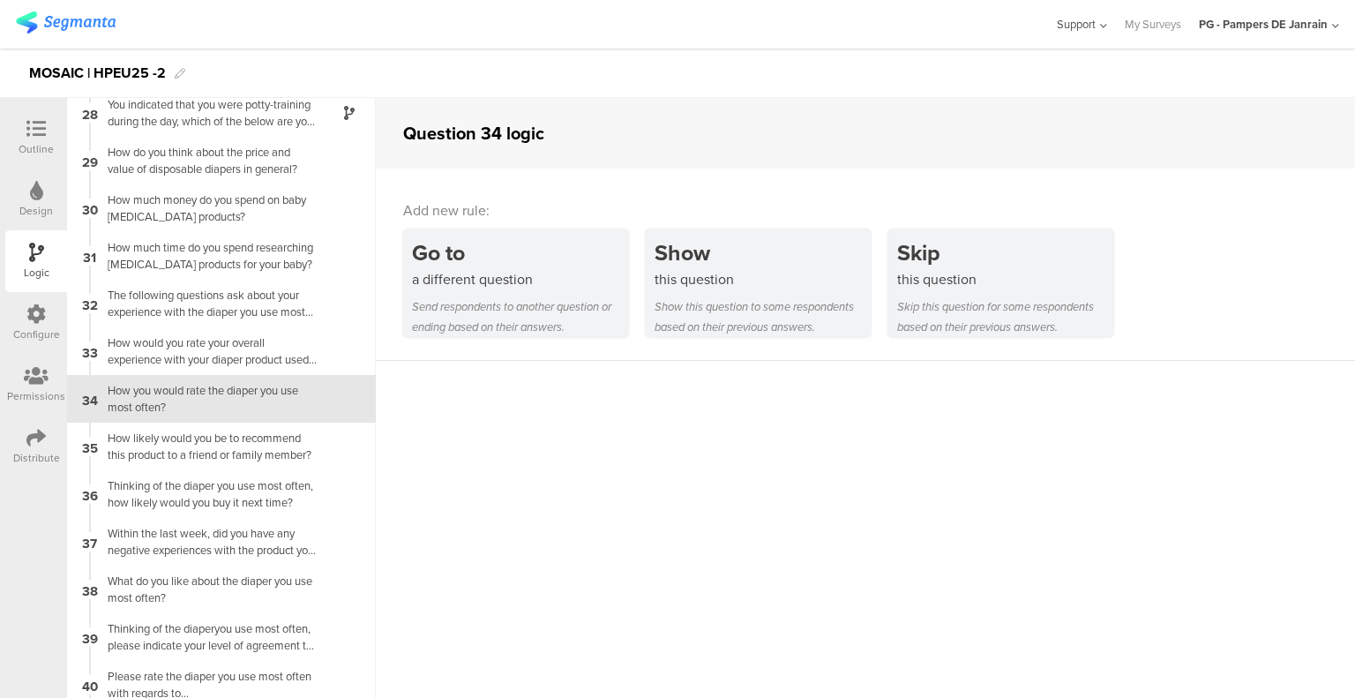
click at [1102, 25] on icon at bounding box center [1100, 25] width 11 height 13
